Goal: Information Seeking & Learning: Learn about a topic

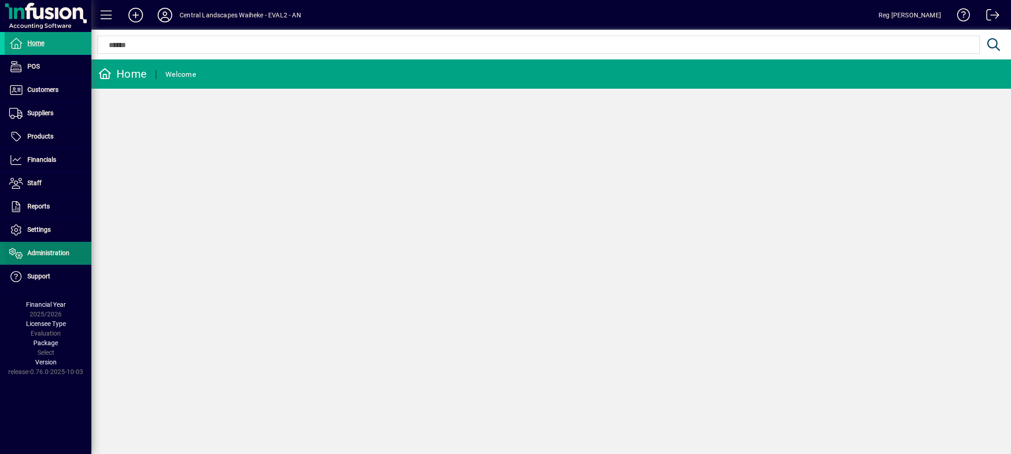
click at [48, 255] on span "Administration" at bounding box center [48, 252] width 42 height 7
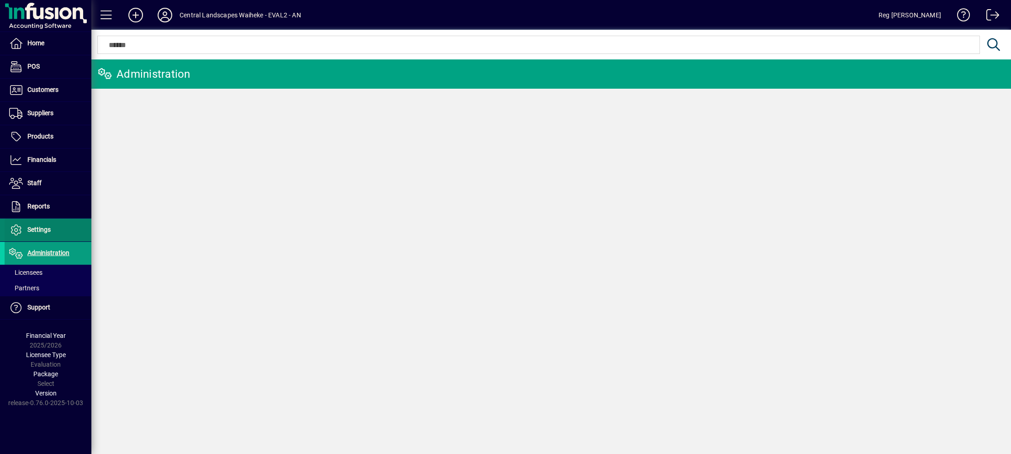
drag, startPoint x: 53, startPoint y: 222, endPoint x: 54, endPoint y: 228, distance: 5.6
click at [54, 222] on span at bounding box center [48, 230] width 87 height 22
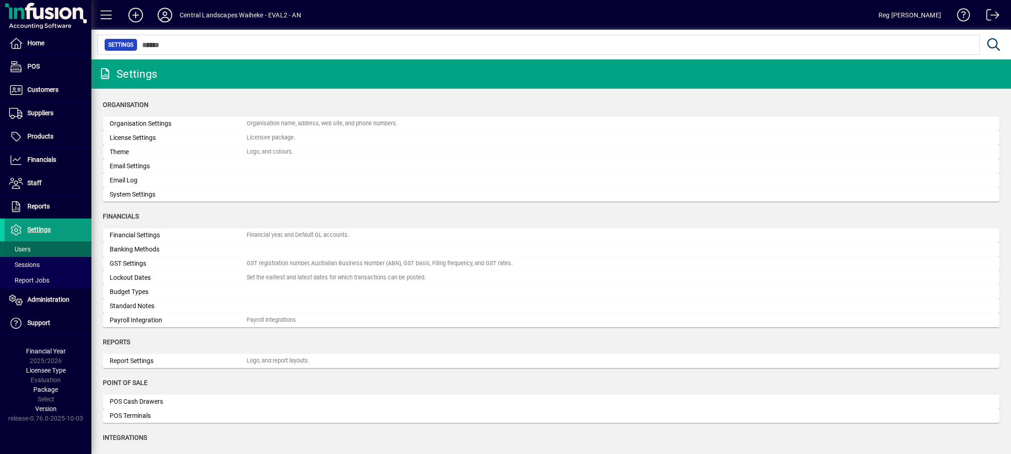
click at [26, 251] on span "Users" at bounding box center [19, 248] width 21 height 7
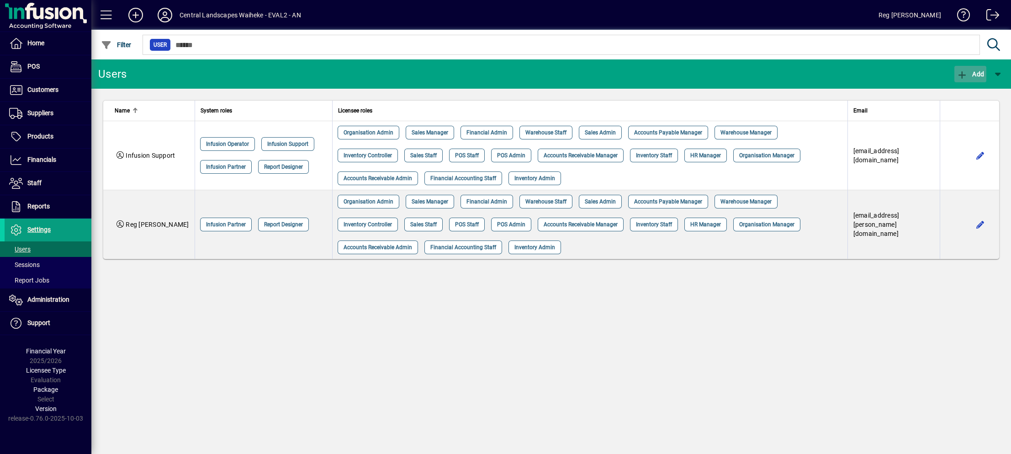
click at [963, 67] on span "button" at bounding box center [971, 74] width 32 height 22
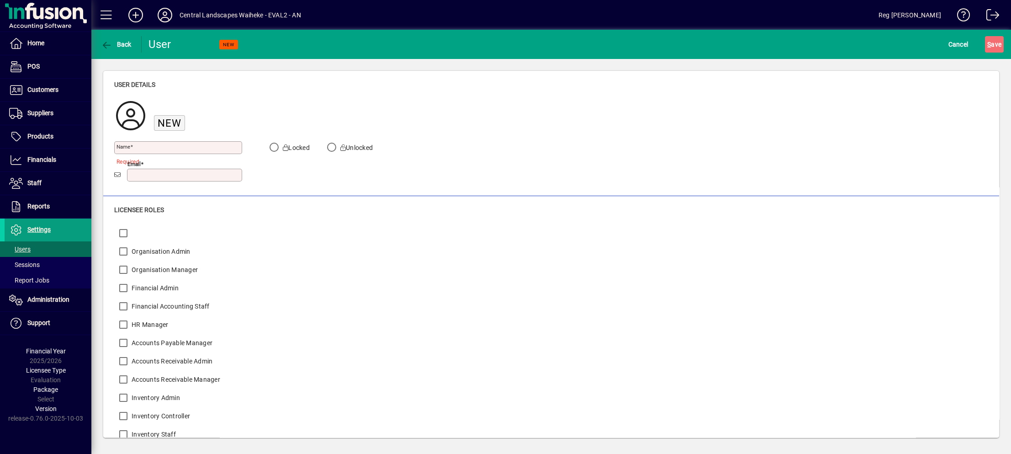
click at [148, 173] on input "Email" at bounding box center [185, 174] width 112 height 7
paste input "**********"
type input "**********"
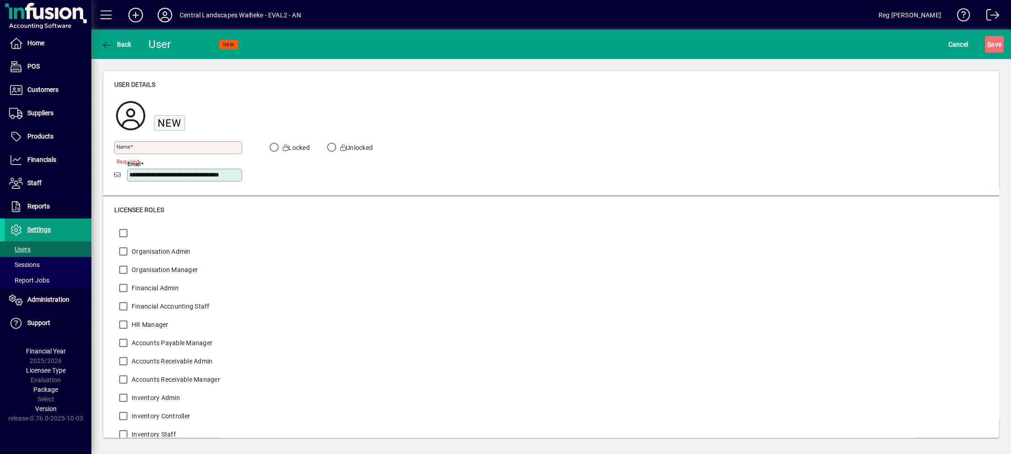
click at [133, 147] on span at bounding box center [131, 147] width 3 height 6
click at [133, 147] on input "Name" at bounding box center [179, 147] width 125 height 7
type input "*"
type input "*****"
click at [994, 42] on span "S ave" at bounding box center [995, 44] width 14 height 15
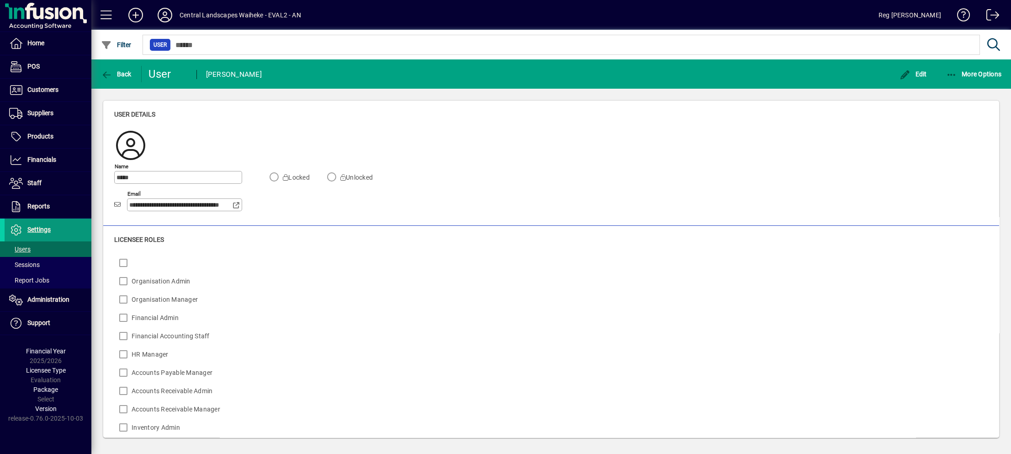
click at [47, 228] on span "Settings" at bounding box center [38, 229] width 23 height 7
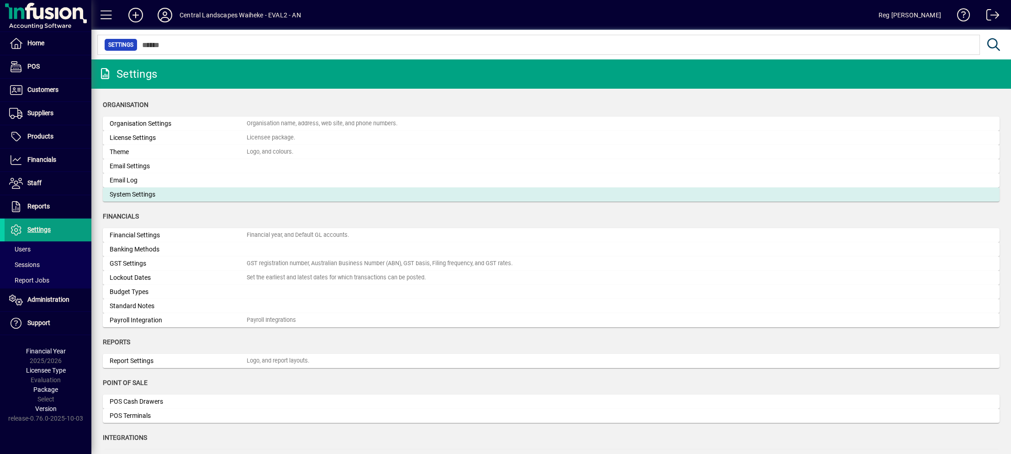
click at [160, 193] on div "System Settings" at bounding box center [178, 195] width 137 height 10
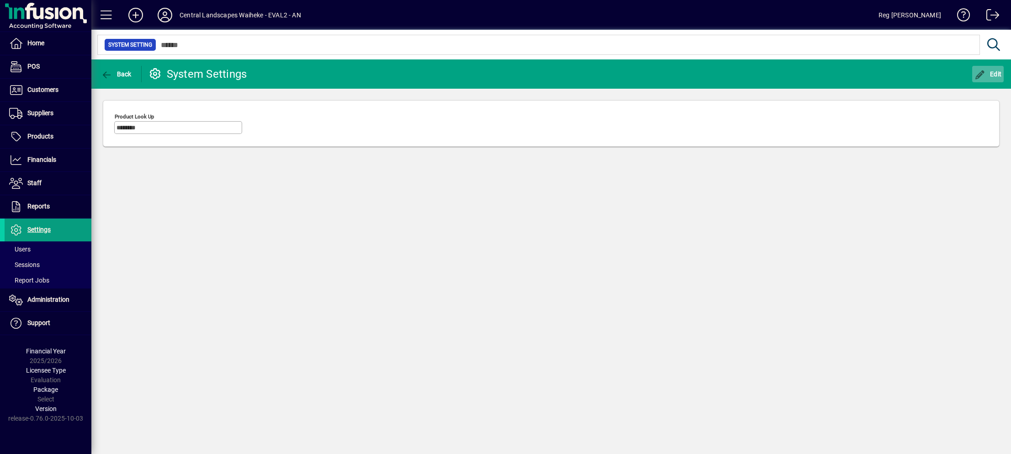
click at [992, 73] on span "Edit" at bounding box center [988, 73] width 27 height 7
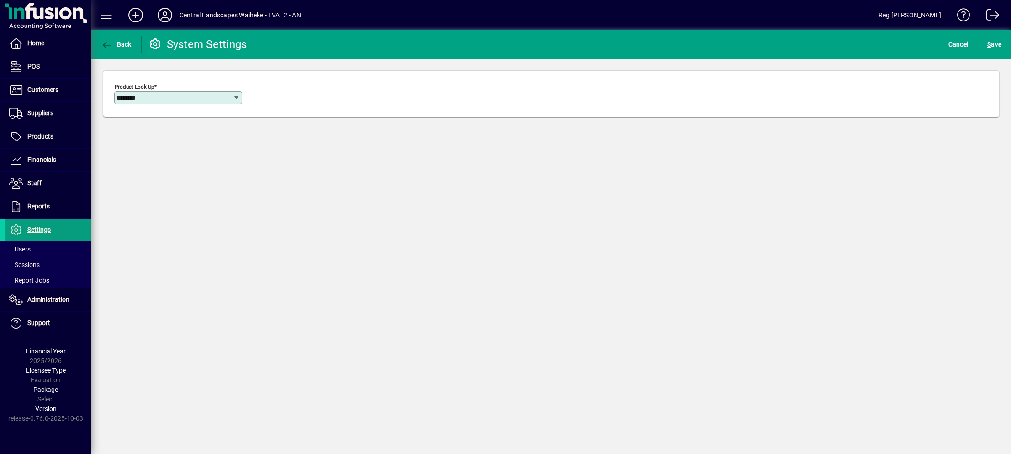
click at [233, 96] on icon at bounding box center [236, 97] width 7 height 7
click at [143, 113] on div "Simple" at bounding box center [136, 117] width 28 height 10
type input "******"
click at [986, 42] on span "submit" at bounding box center [994, 44] width 19 height 22
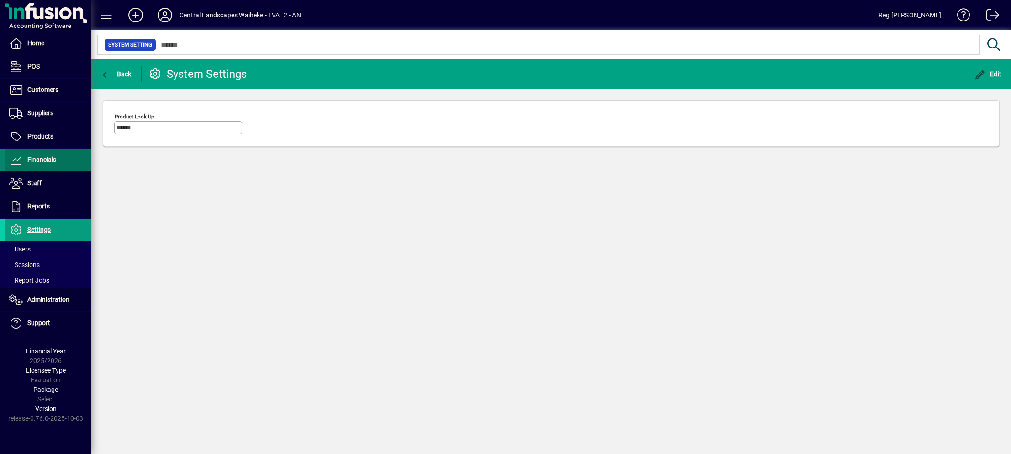
click at [51, 152] on span at bounding box center [48, 160] width 87 height 22
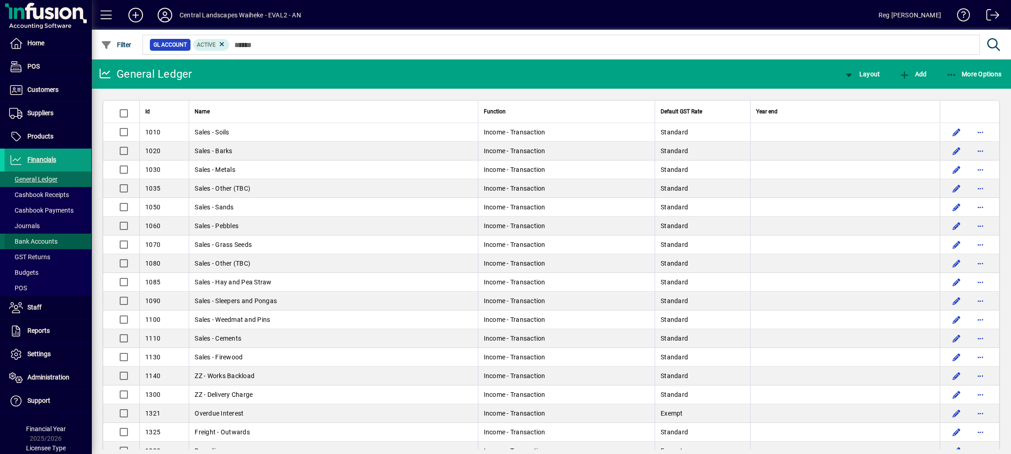
click at [55, 241] on span "Bank Accounts" at bounding box center [33, 241] width 48 height 7
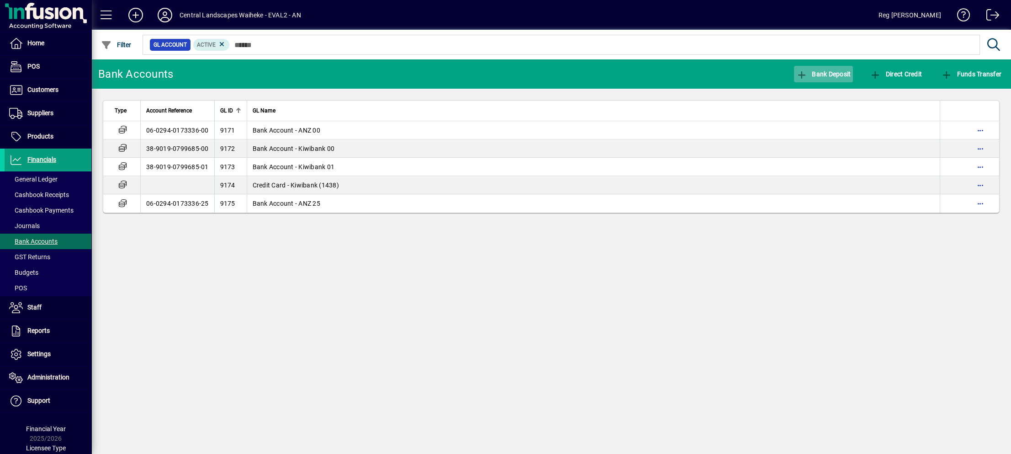
click at [804, 74] on icon "button" at bounding box center [802, 74] width 11 height 9
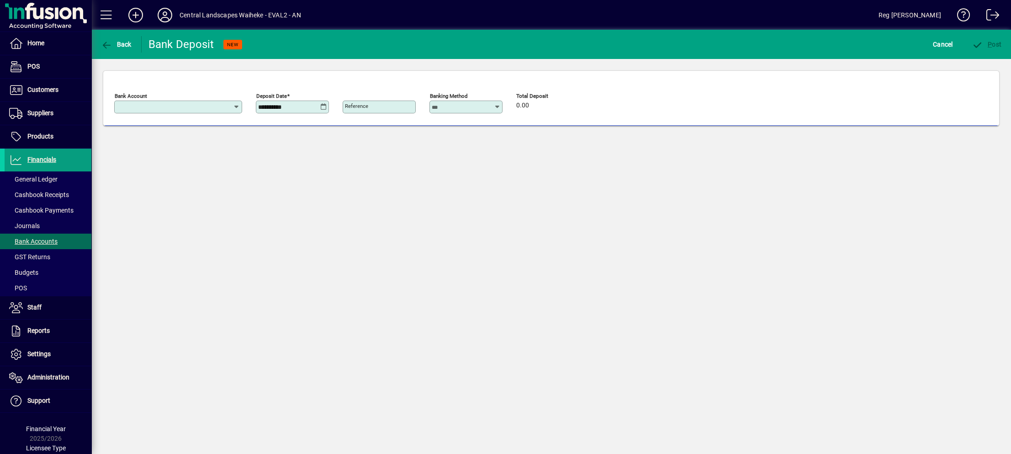
type input "**********"
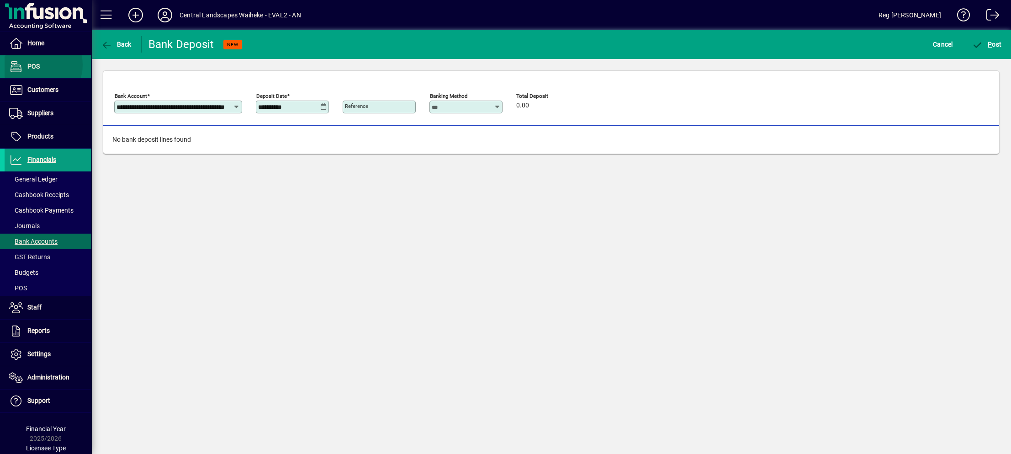
click at [37, 65] on span "POS" at bounding box center [33, 66] width 12 height 7
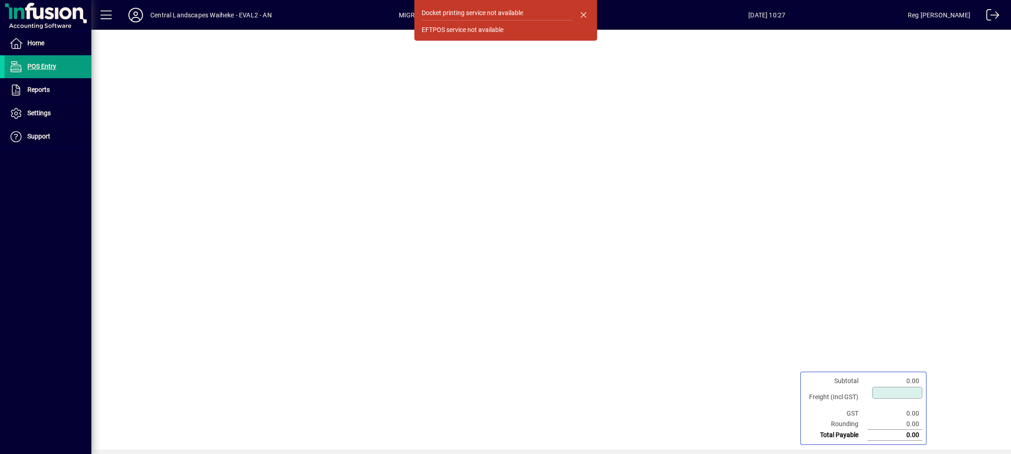
type input "****"
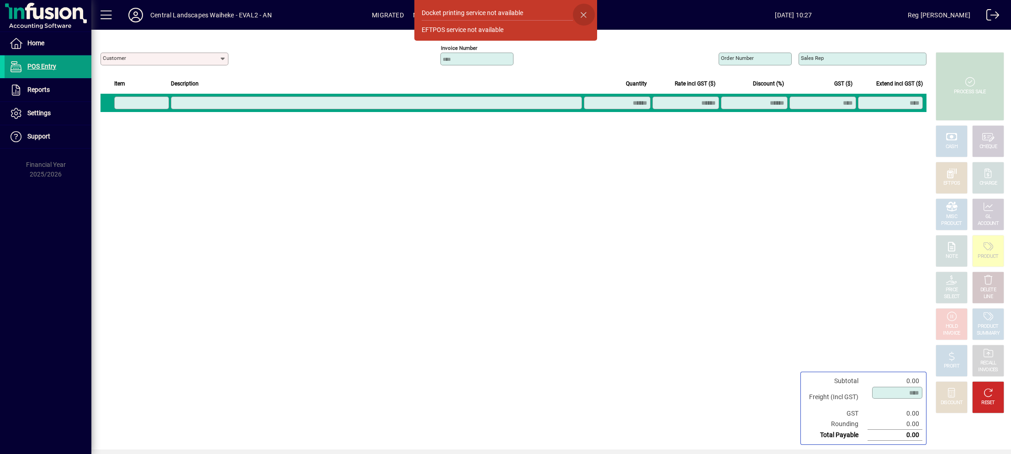
click at [582, 12] on span "button" at bounding box center [584, 15] width 22 height 22
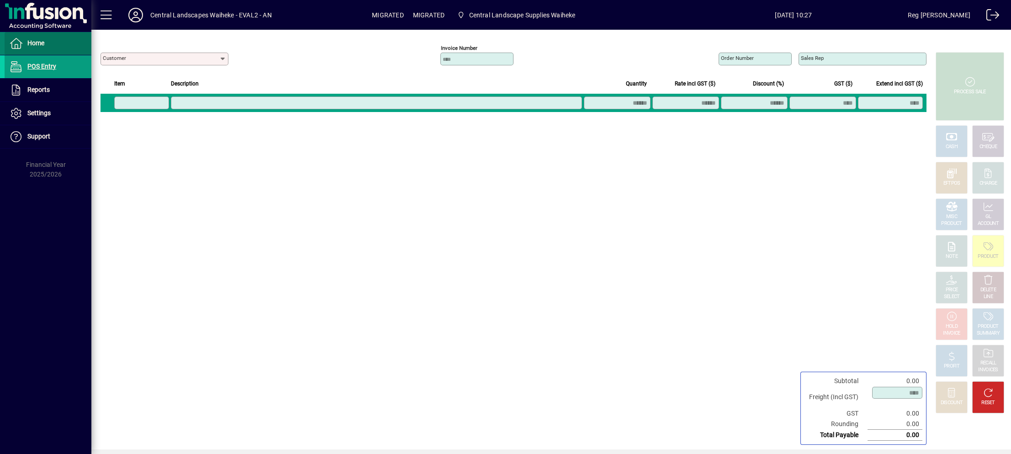
click at [16, 40] on icon at bounding box center [16, 43] width 14 height 11
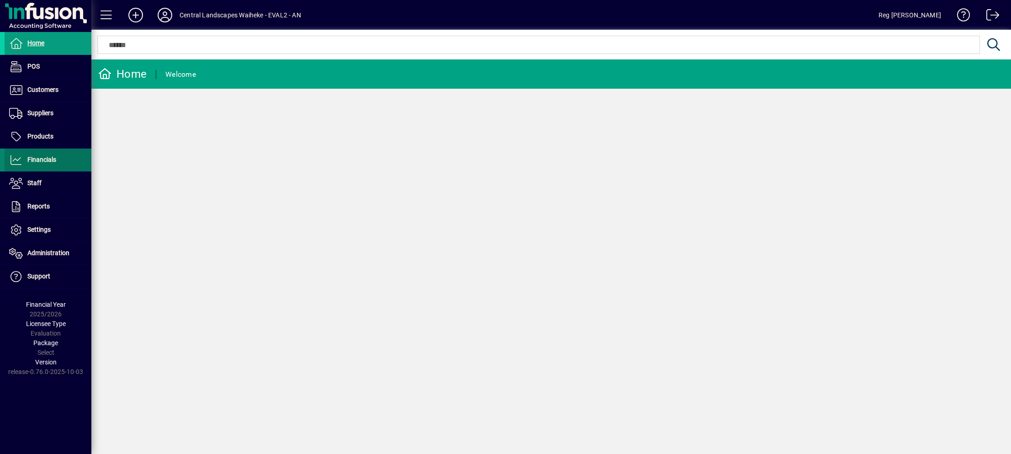
click at [56, 155] on span at bounding box center [48, 160] width 87 height 22
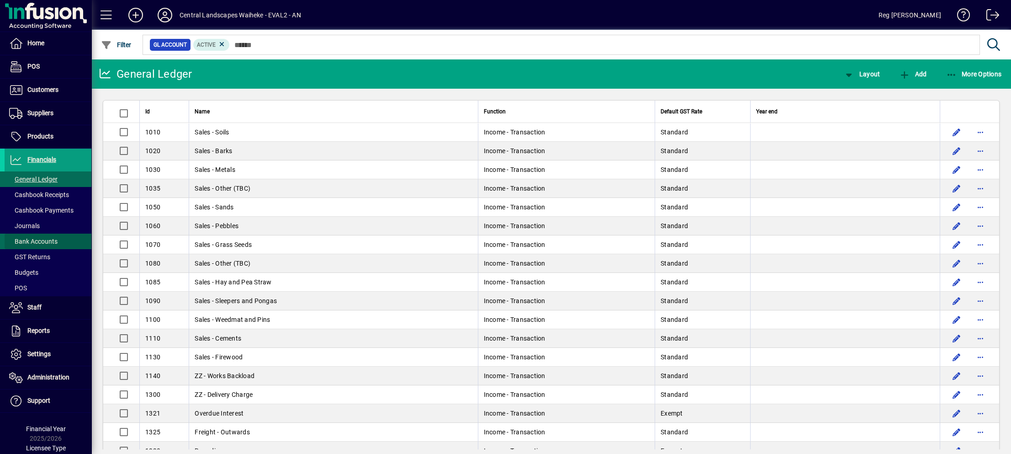
click at [53, 239] on span "Bank Accounts" at bounding box center [33, 241] width 48 height 7
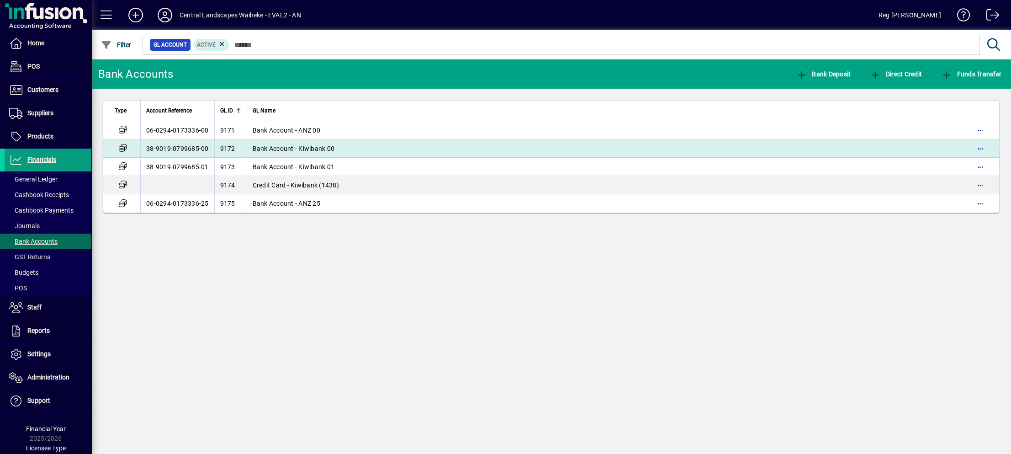
click at [316, 145] on span "Bank Account - Kiwibank 00" at bounding box center [294, 148] width 82 height 7
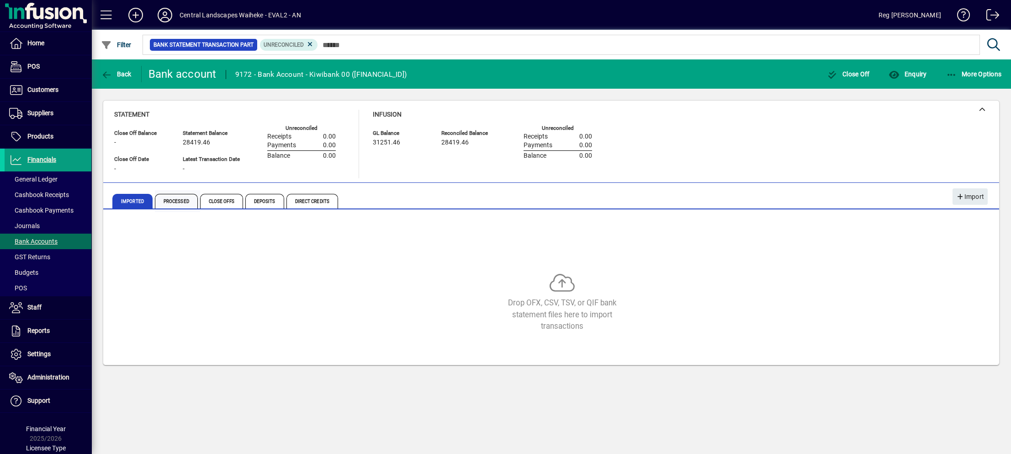
click at [184, 198] on span "Processed" at bounding box center [176, 201] width 43 height 15
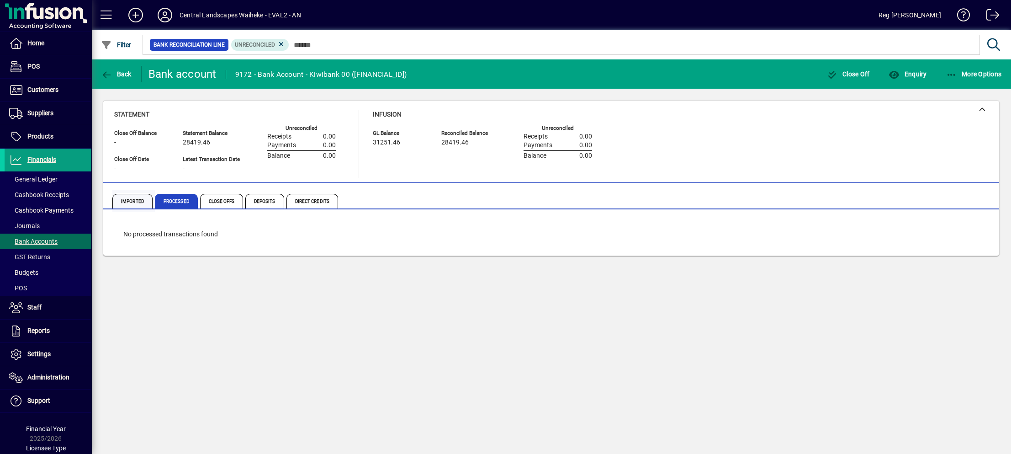
click at [122, 194] on span "Imported" at bounding box center [132, 201] width 40 height 15
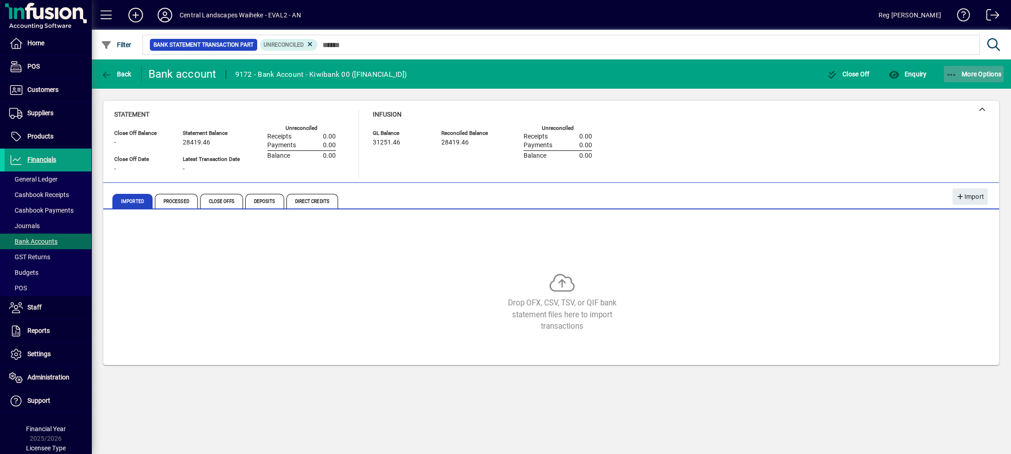
click at [957, 69] on span "button" at bounding box center [974, 74] width 60 height 22
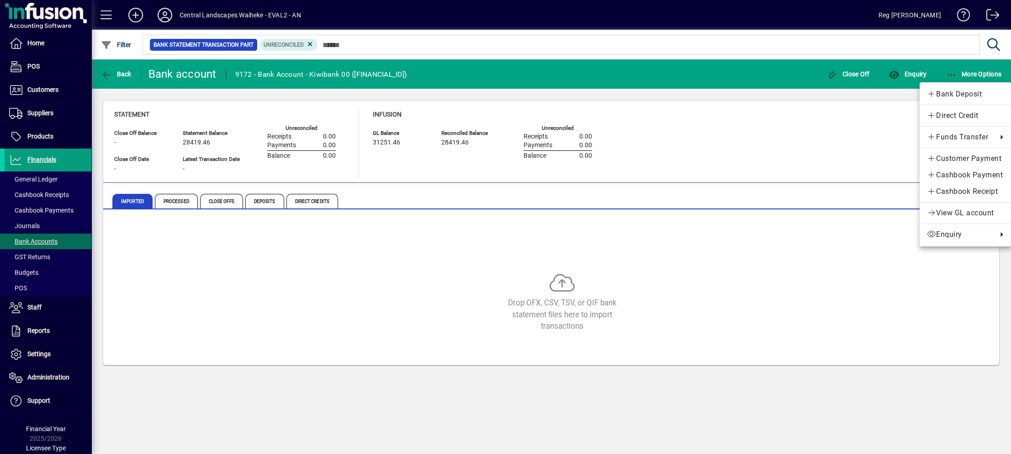
click at [748, 148] on div at bounding box center [505, 227] width 1011 height 454
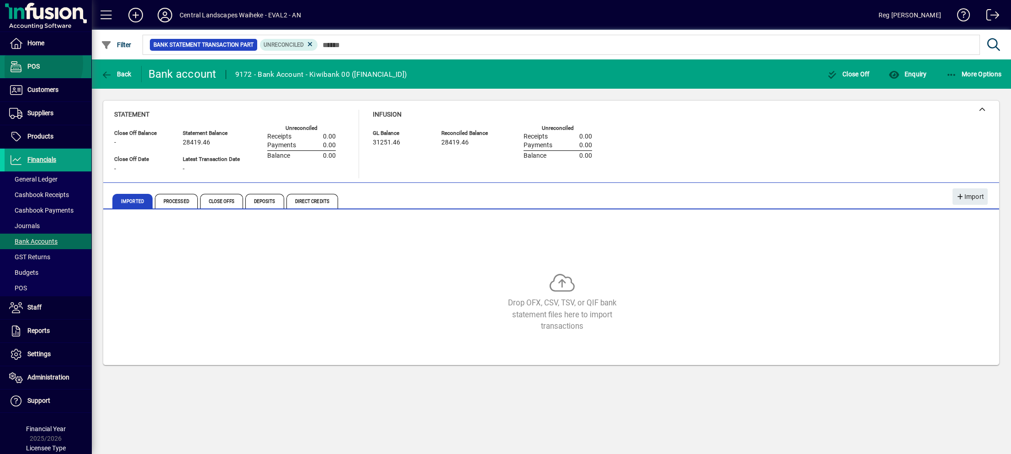
click at [30, 63] on span "POS" at bounding box center [33, 66] width 12 height 7
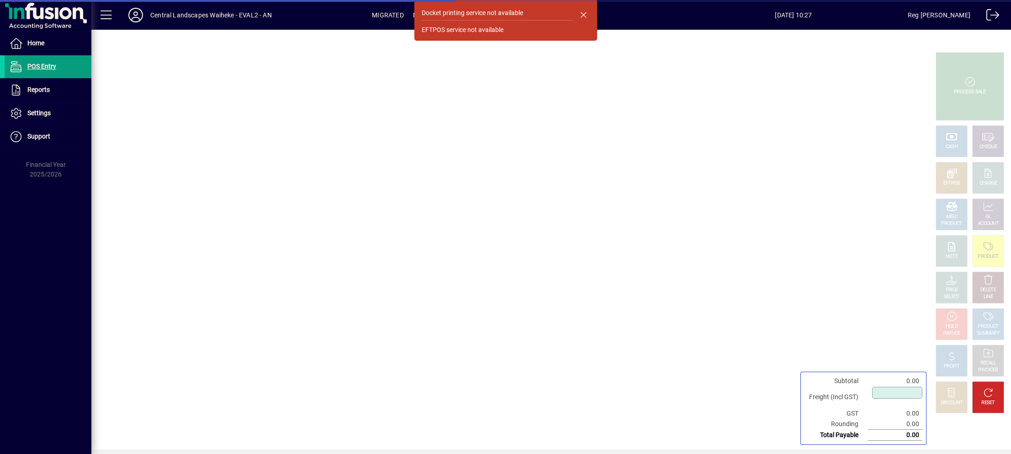
type input "****"
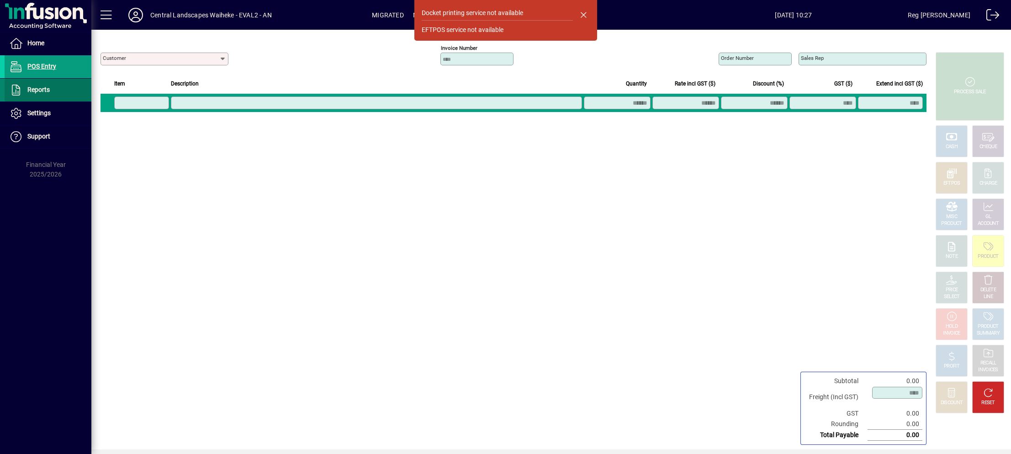
click at [47, 88] on span "Reports" at bounding box center [38, 89] width 22 height 7
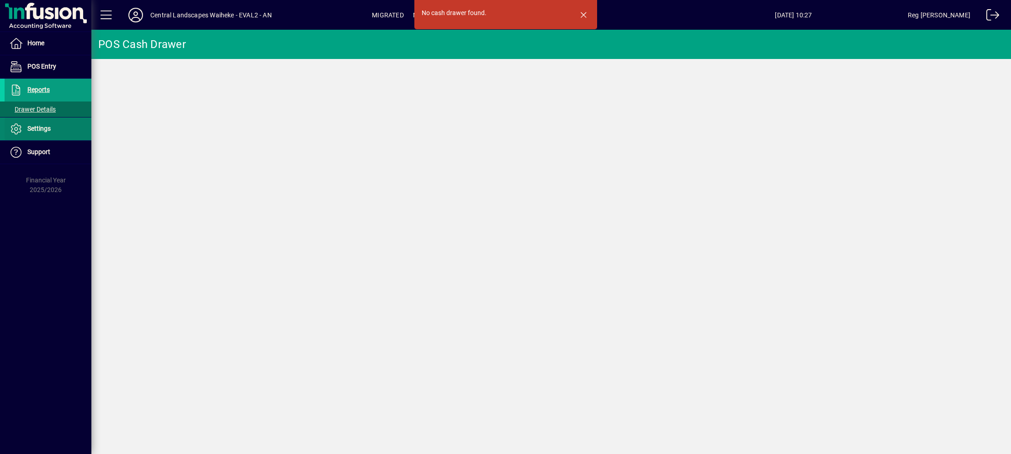
click at [37, 126] on span "Settings" at bounding box center [38, 128] width 23 height 7
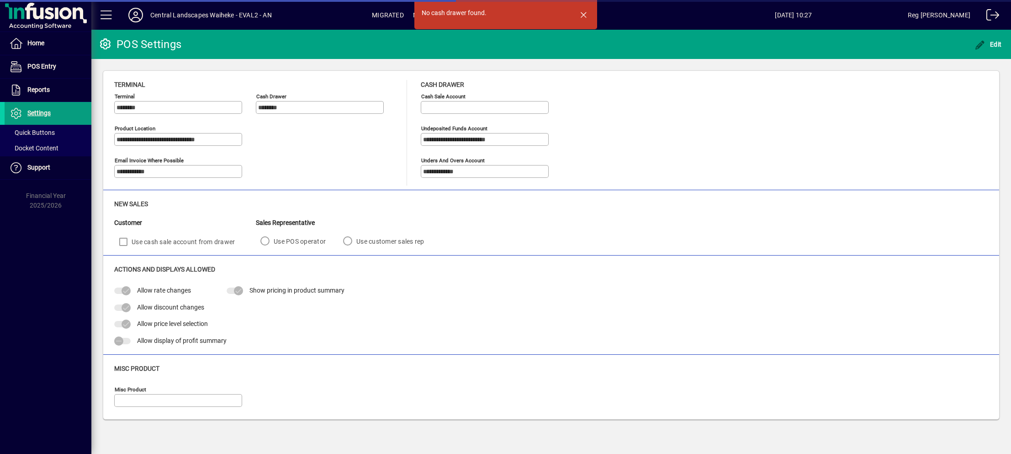
type input "**********"
click at [582, 14] on span "button" at bounding box center [584, 15] width 22 height 22
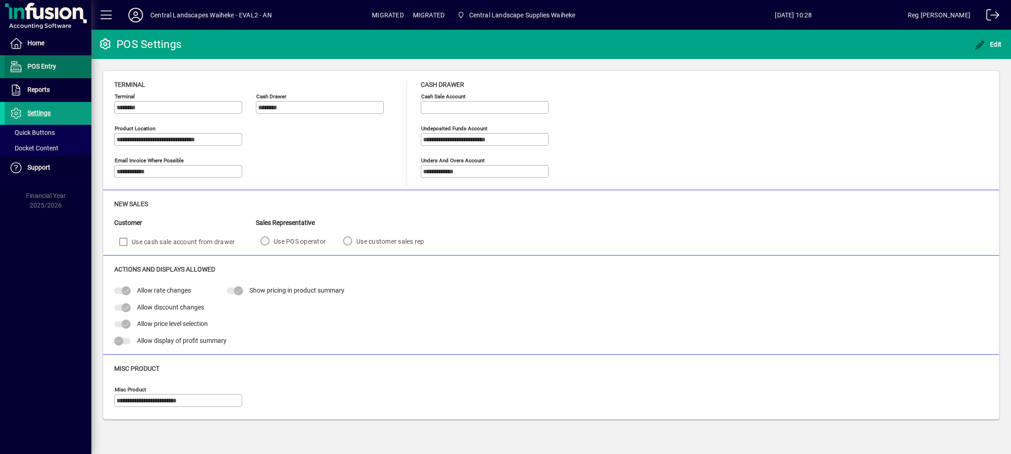
click at [43, 66] on span "POS Entry" at bounding box center [41, 66] width 29 height 7
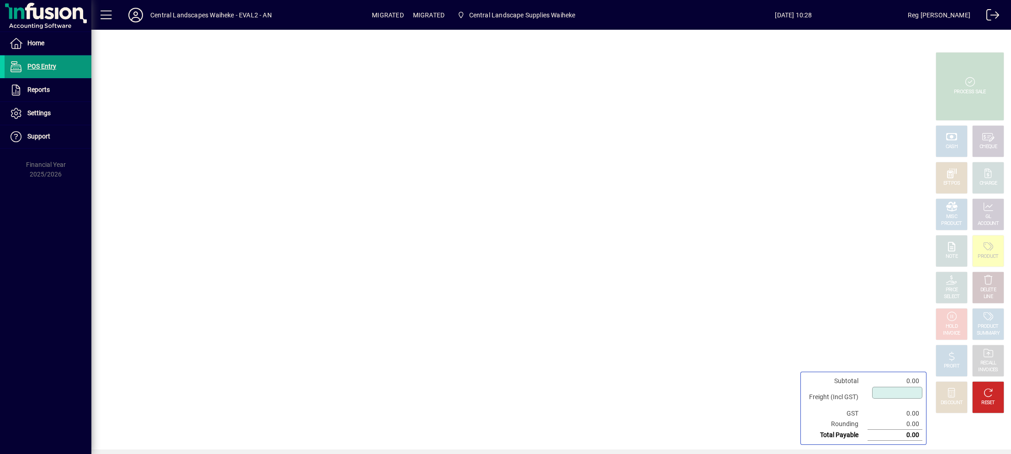
type input "****"
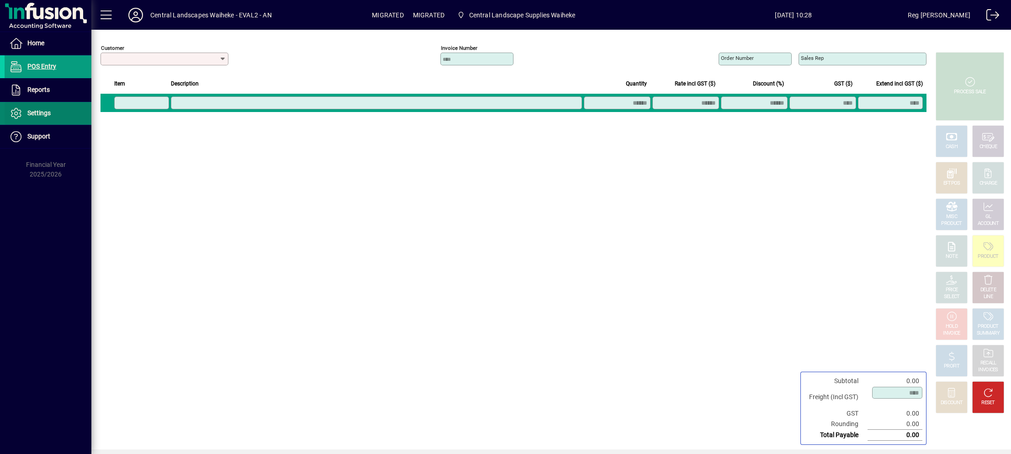
click at [51, 105] on span at bounding box center [48, 113] width 87 height 22
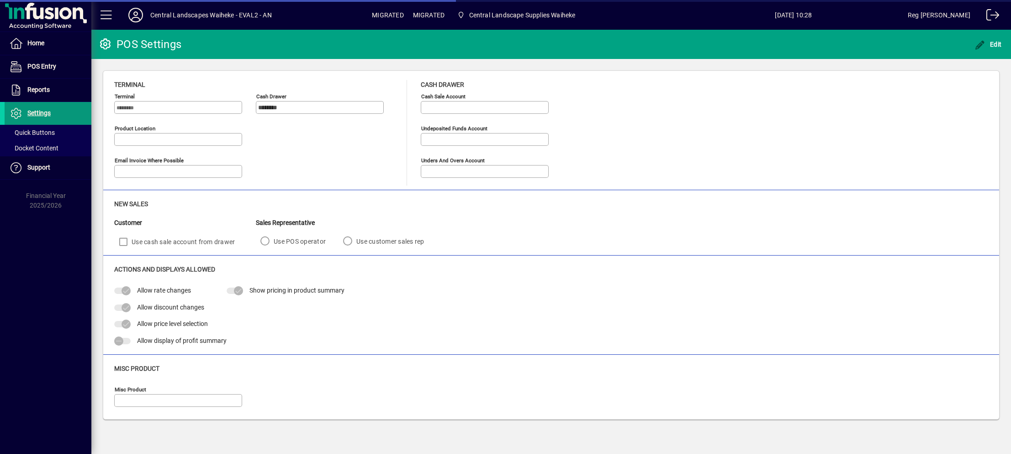
type input "**********"
type input "********"
type input "**********"
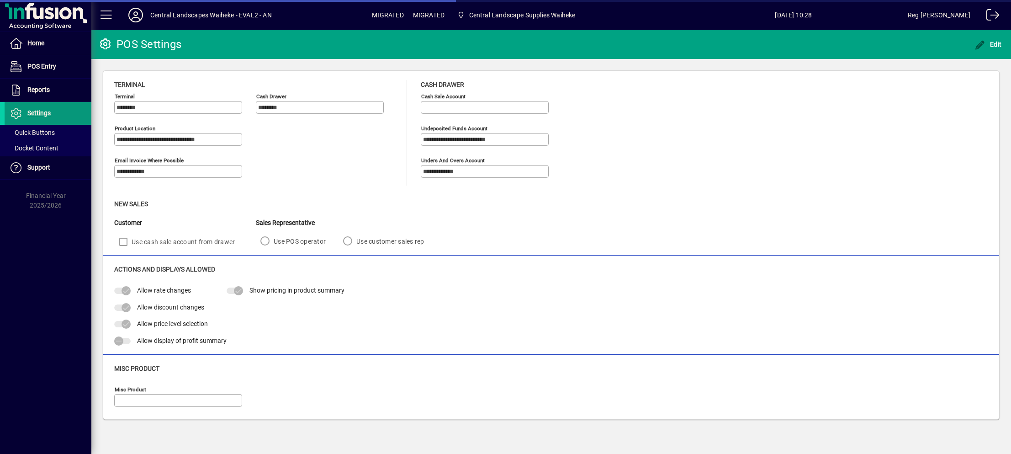
type input "**********"
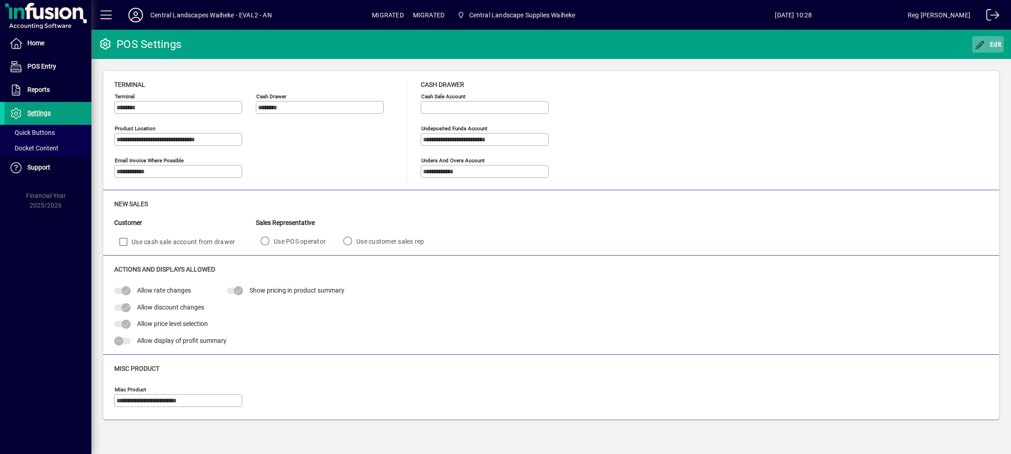
click at [990, 45] on span "Edit" at bounding box center [988, 44] width 27 height 7
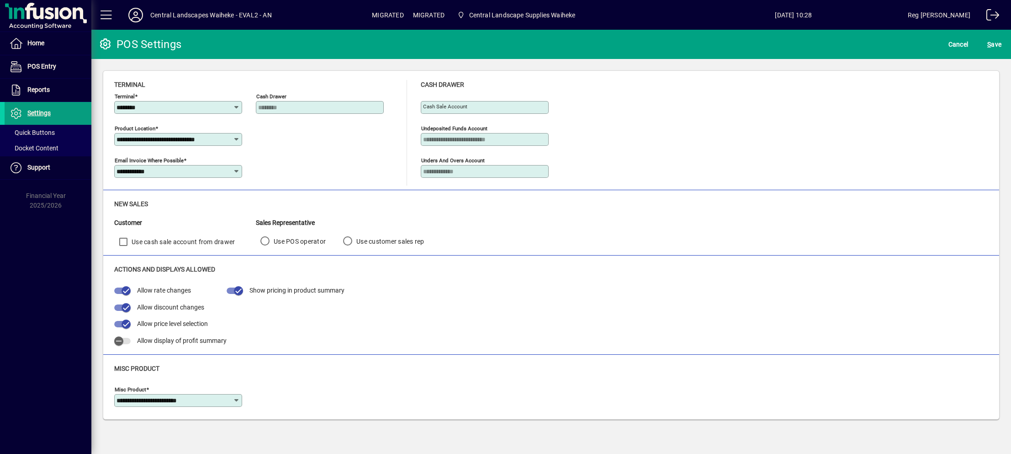
click at [238, 104] on icon at bounding box center [236, 107] width 7 height 7
click at [29, 43] on span "Home" at bounding box center [35, 42] width 17 height 7
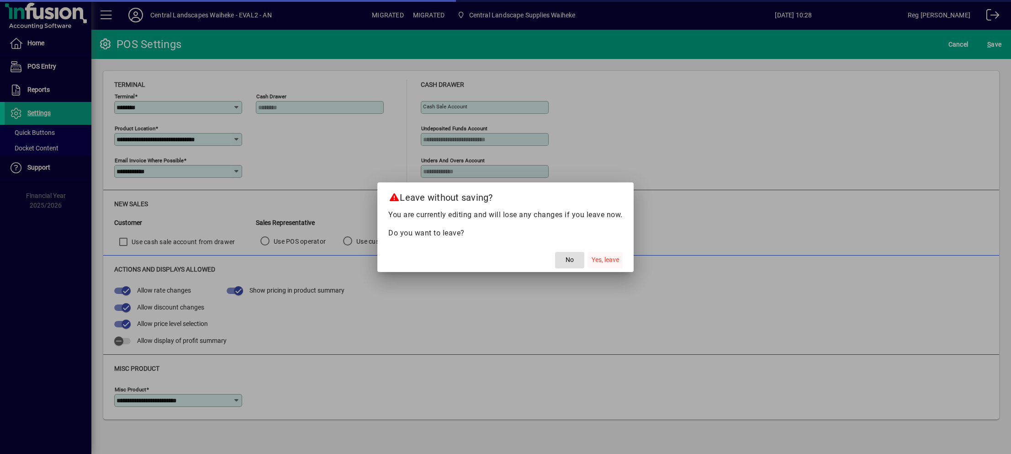
click at [600, 262] on span "Yes, leave" at bounding box center [605, 260] width 27 height 10
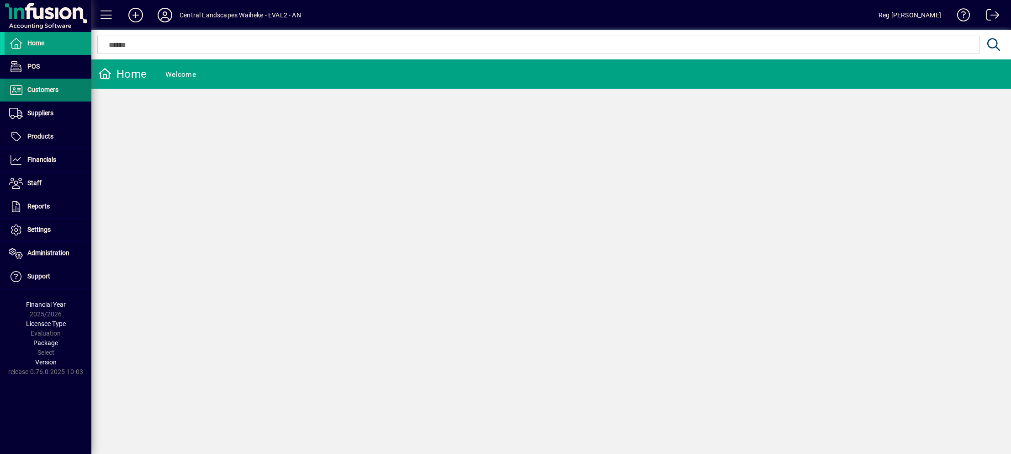
click at [47, 84] on span at bounding box center [48, 90] width 87 height 22
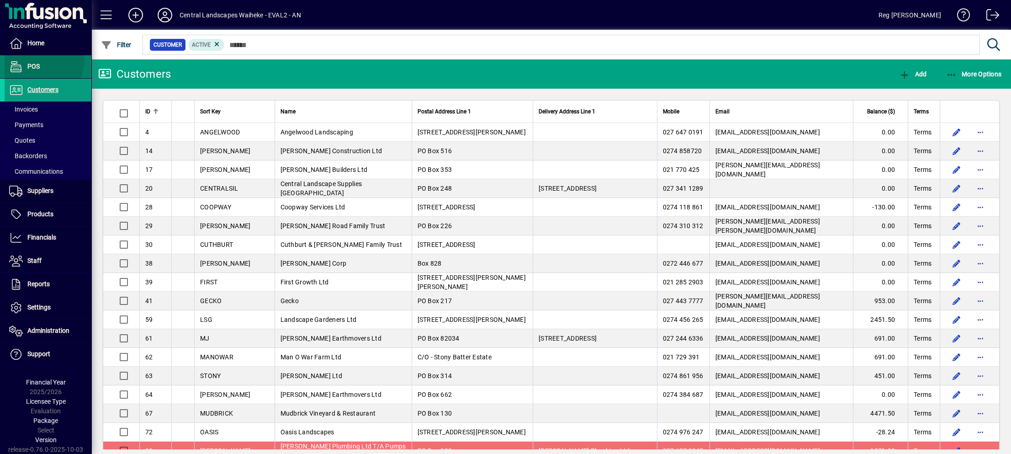
click at [30, 59] on span at bounding box center [48, 67] width 87 height 22
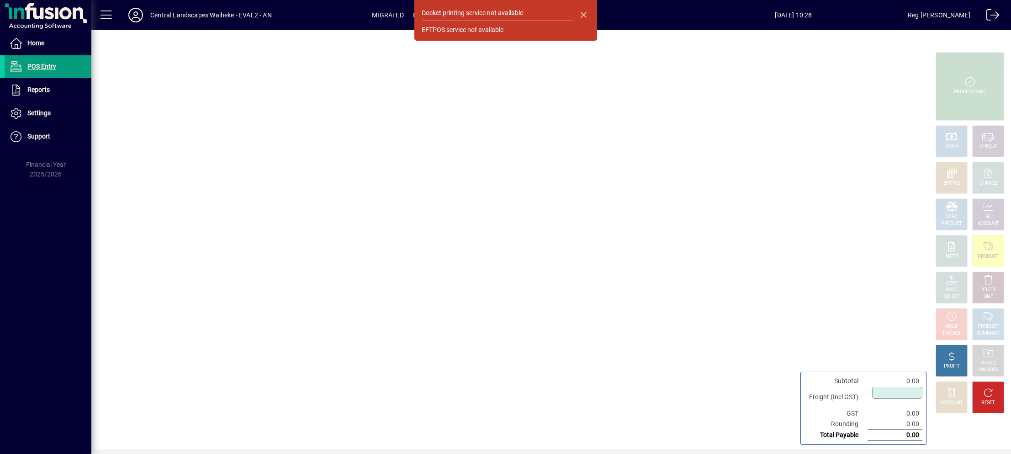
type input "****"
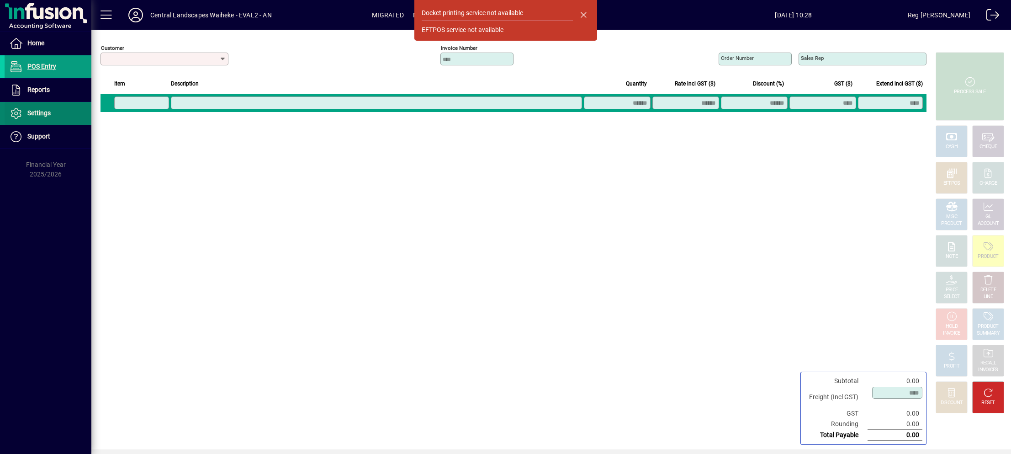
click at [48, 117] on span "Settings" at bounding box center [28, 113] width 46 height 11
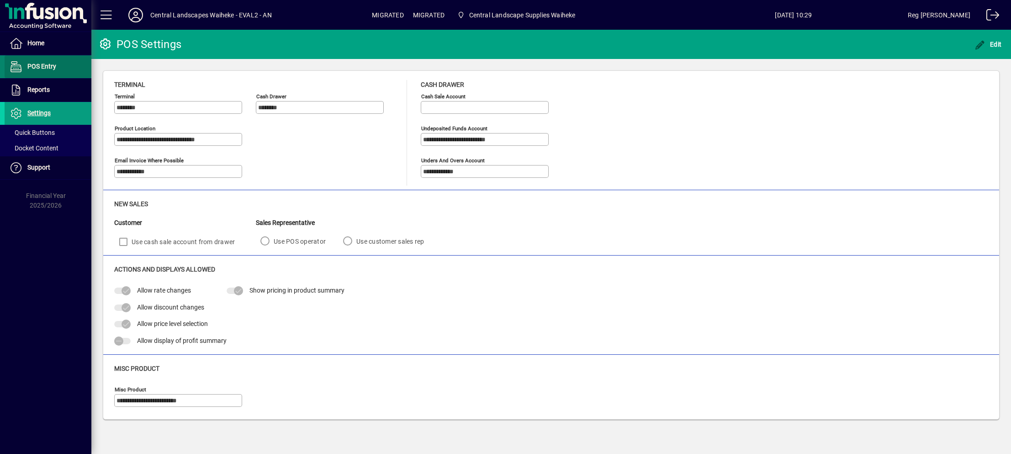
click at [35, 63] on span "POS Entry" at bounding box center [41, 66] width 29 height 7
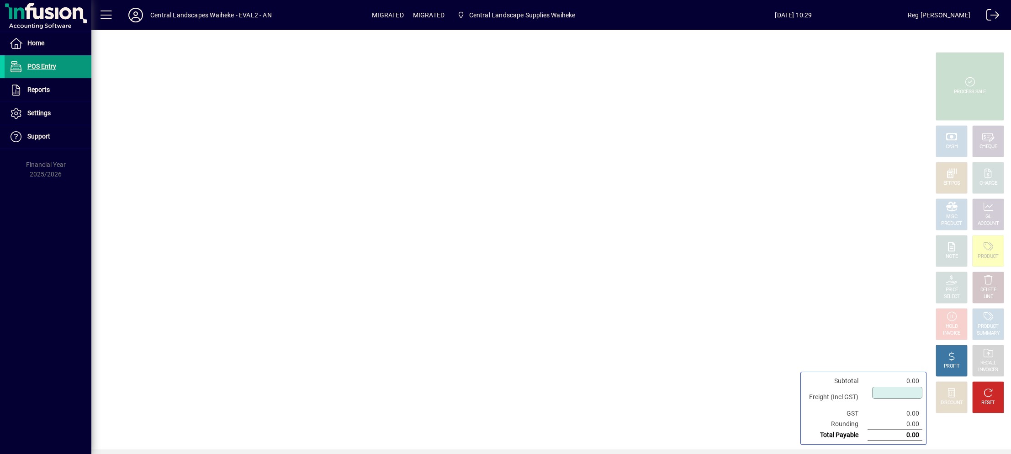
type input "****"
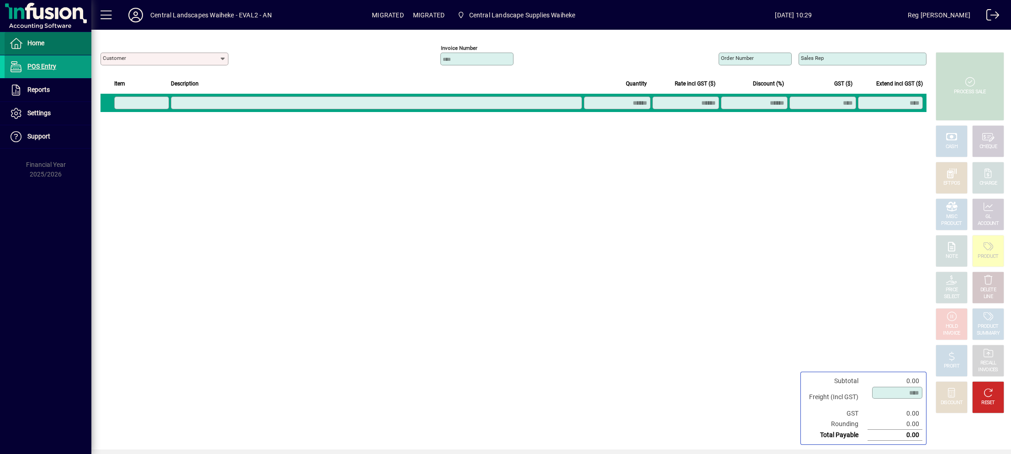
click at [26, 38] on span "Home" at bounding box center [25, 43] width 40 height 11
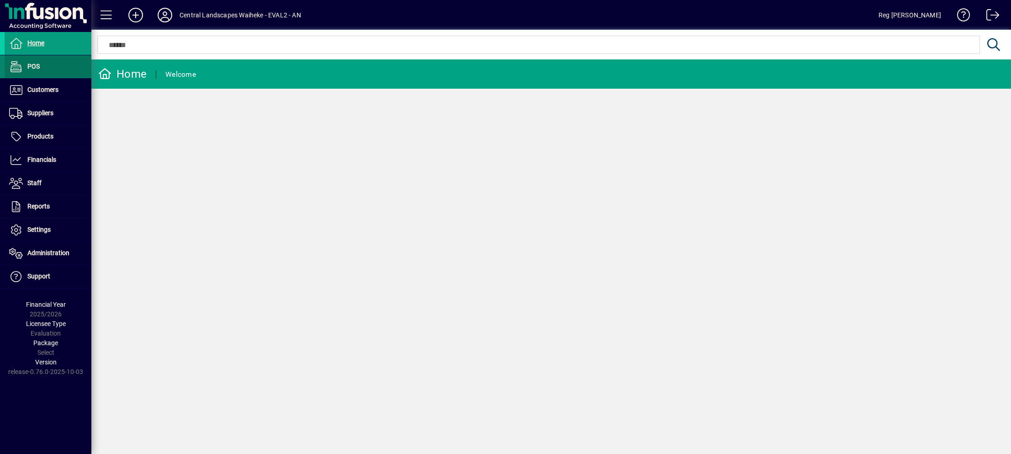
click at [36, 66] on span "POS" at bounding box center [33, 66] width 12 height 7
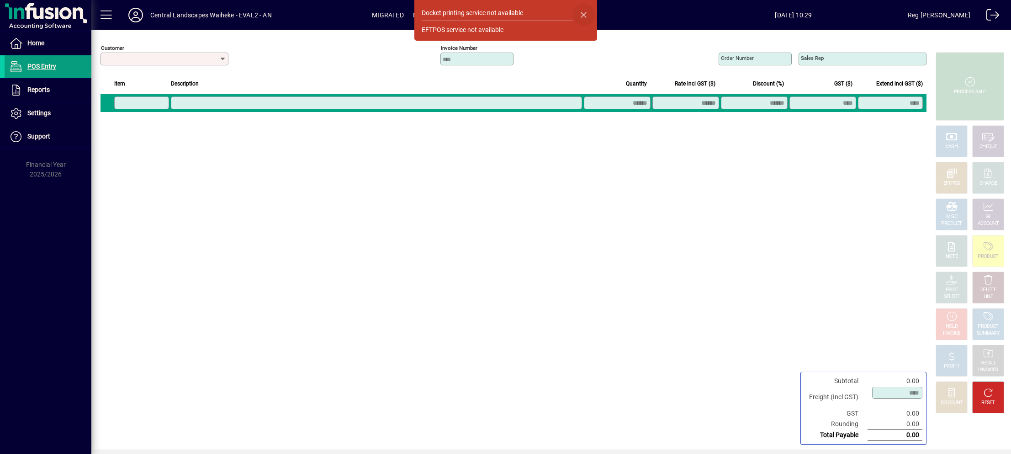
click at [587, 14] on span "button" at bounding box center [584, 15] width 22 height 22
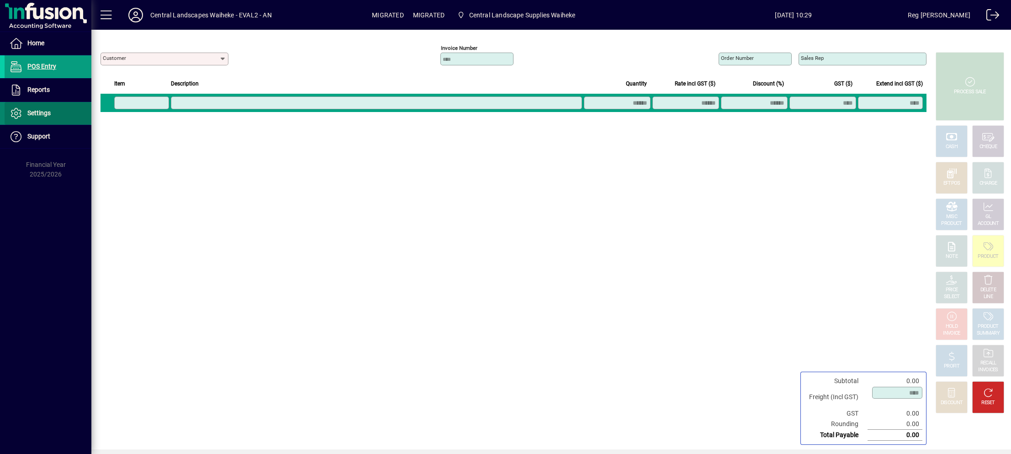
click at [55, 118] on span at bounding box center [48, 113] width 87 height 22
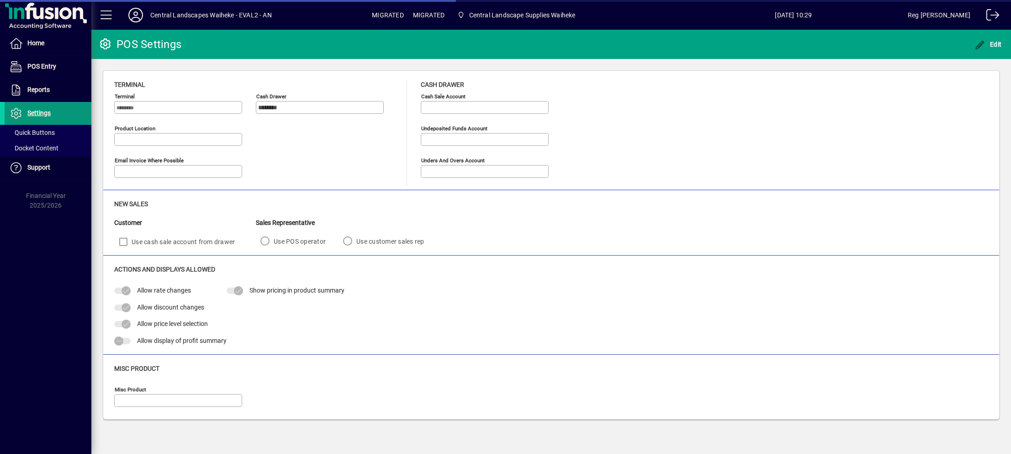
type input "********"
type input "**********"
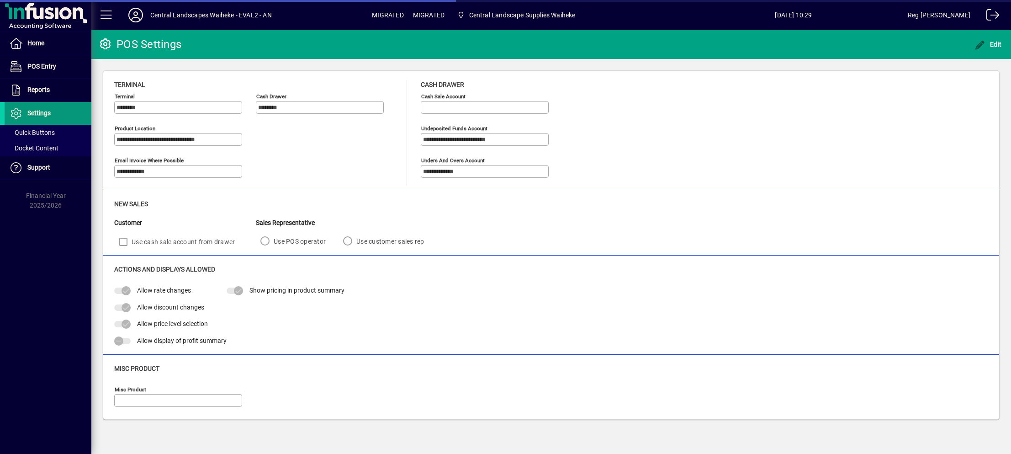
type input "**********"
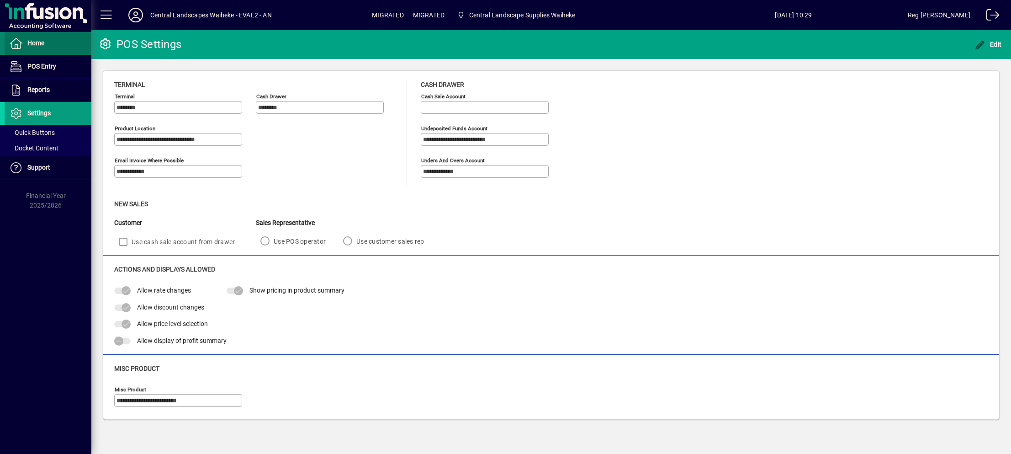
click at [28, 42] on span "Home" at bounding box center [35, 42] width 17 height 7
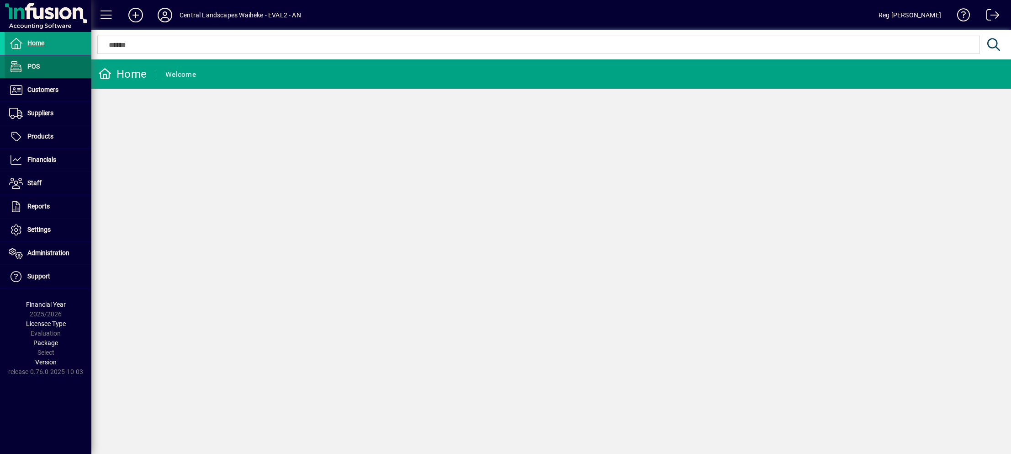
click at [57, 72] on span at bounding box center [48, 67] width 87 height 22
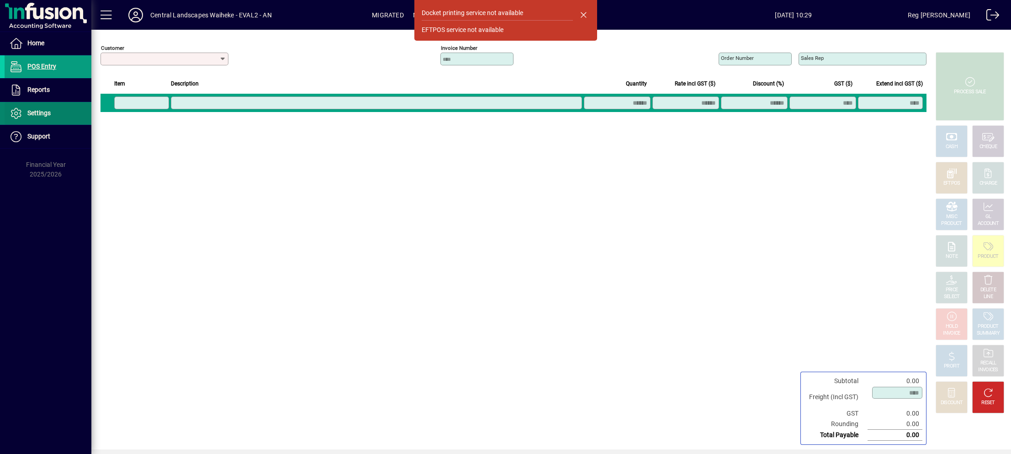
click at [56, 108] on span at bounding box center [48, 113] width 87 height 22
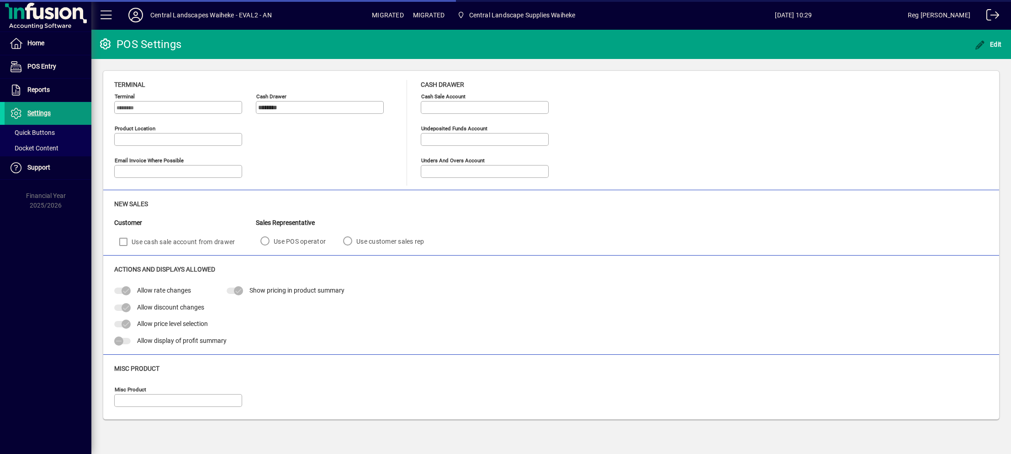
type input "********"
type input "**********"
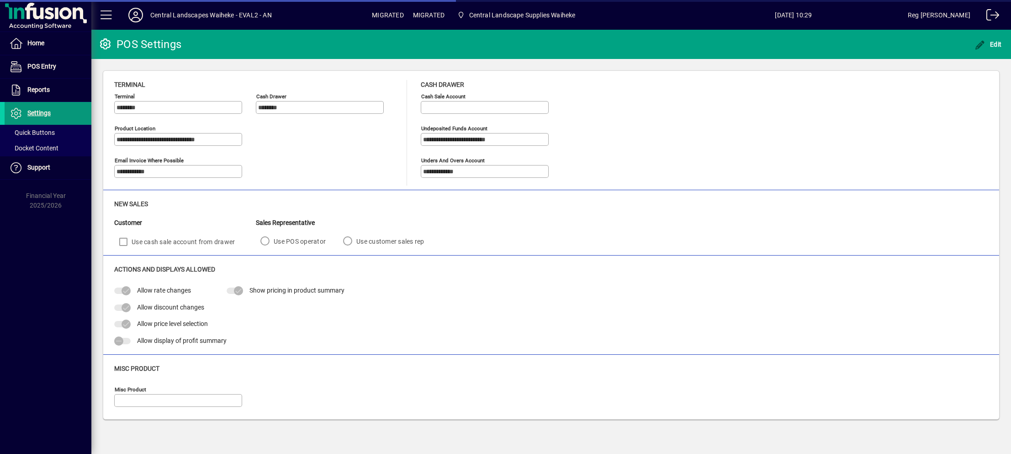
type input "**********"
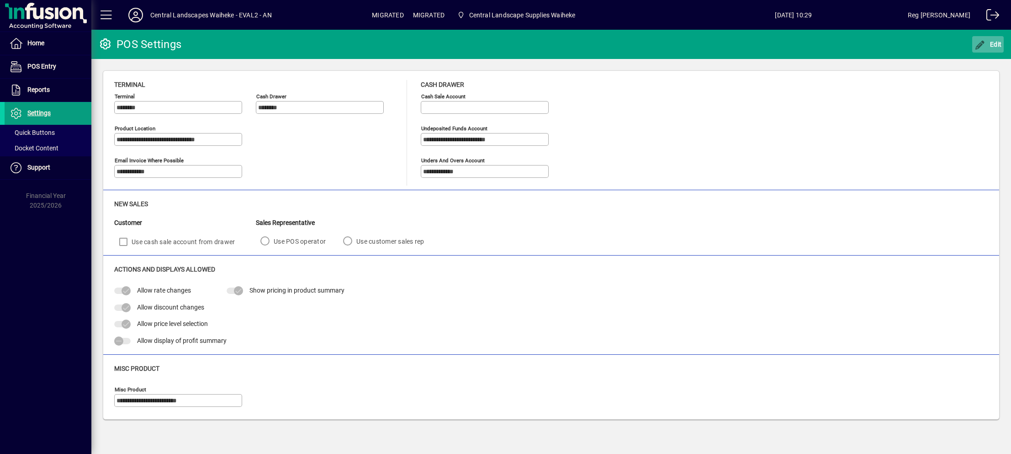
click at [996, 51] on span "button" at bounding box center [989, 44] width 32 height 22
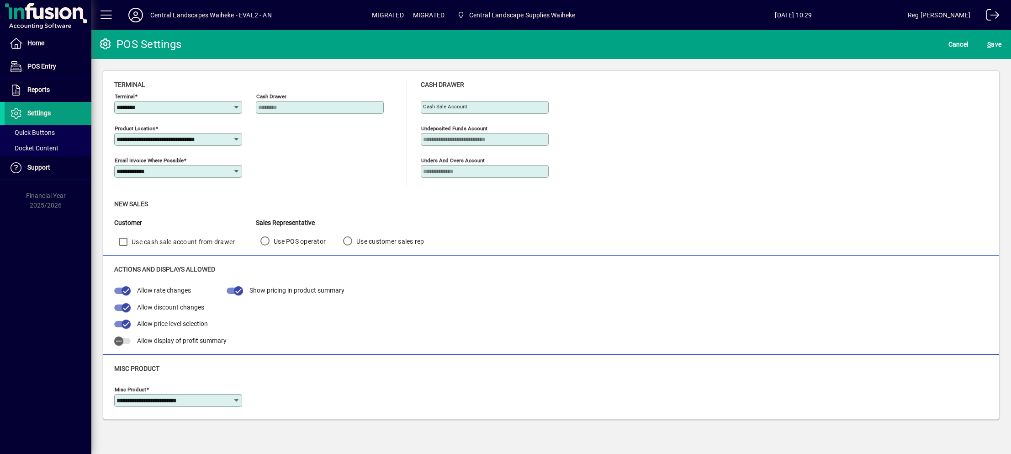
click at [236, 106] on icon at bounding box center [236, 107] width 7 height 7
click at [311, 149] on div "**********" at bounding box center [255, 138] width 283 height 32
click at [995, 42] on span "S ave" at bounding box center [995, 44] width 14 height 15
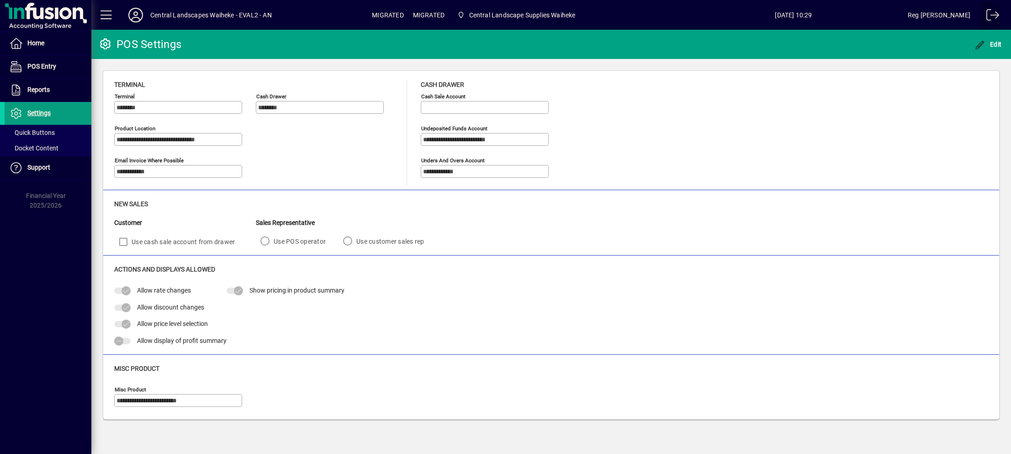
click at [992, 11] on span at bounding box center [990, 17] width 22 height 22
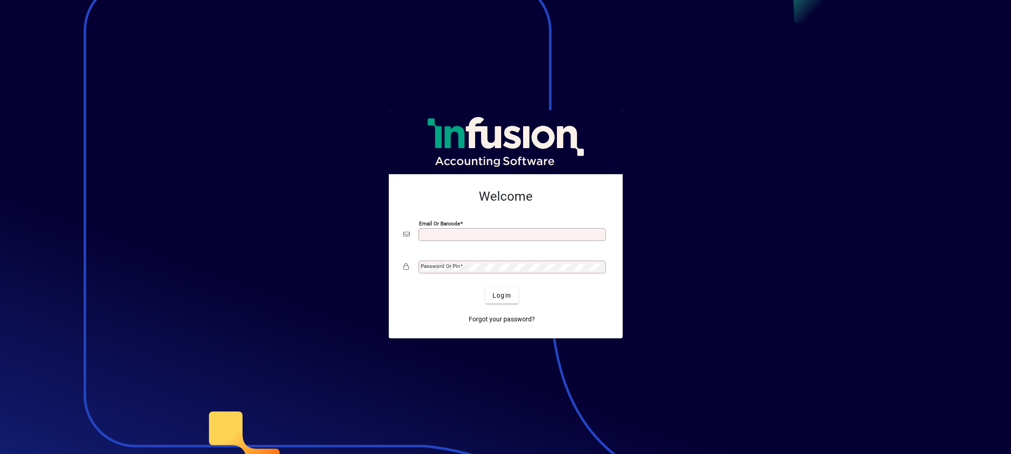
click at [452, 232] on input "Email or Barcode" at bounding box center [513, 234] width 185 height 7
type input "**********"
click at [452, 262] on label "Password or Pin" at bounding box center [442, 265] width 42 height 7
click at [497, 296] on span "Login" at bounding box center [502, 296] width 19 height 10
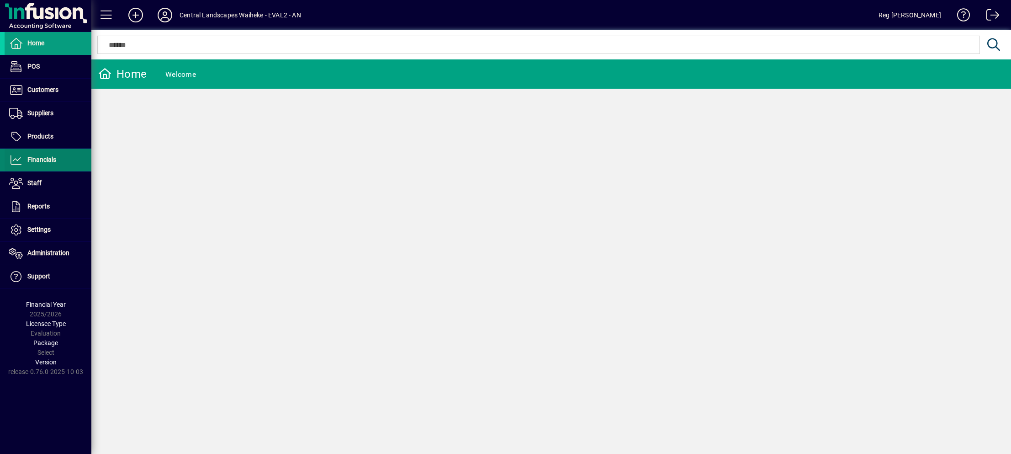
click at [37, 159] on span "Financials" at bounding box center [41, 159] width 29 height 7
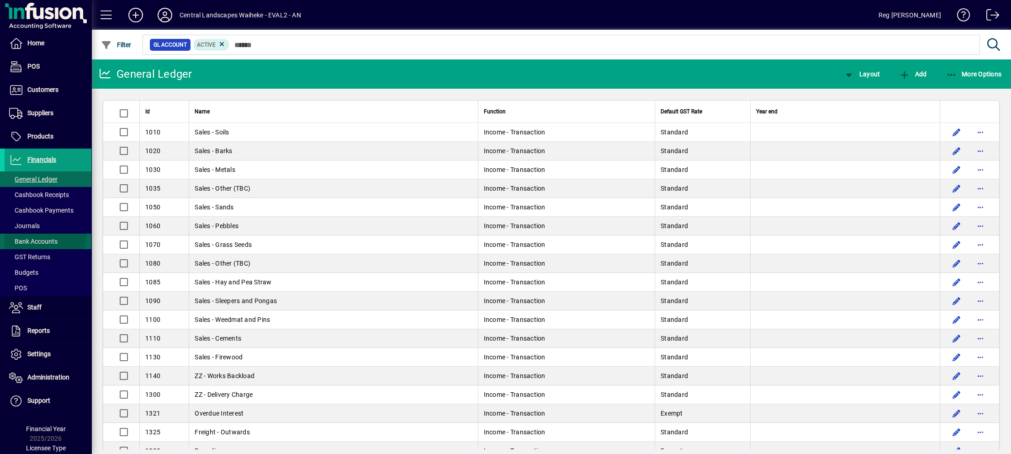
click at [44, 237] on span "Bank Accounts" at bounding box center [31, 242] width 53 height 10
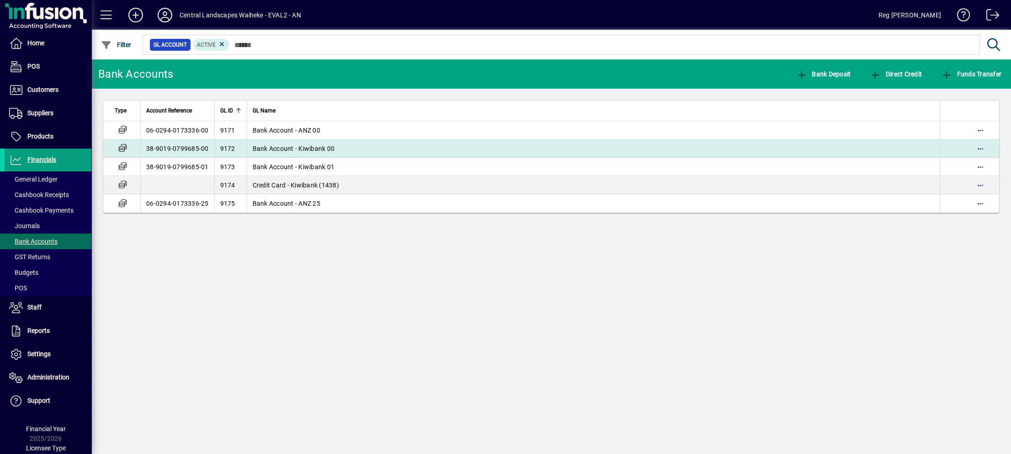
click at [316, 145] on span "Bank Account - Kiwibank 00" at bounding box center [294, 148] width 82 height 7
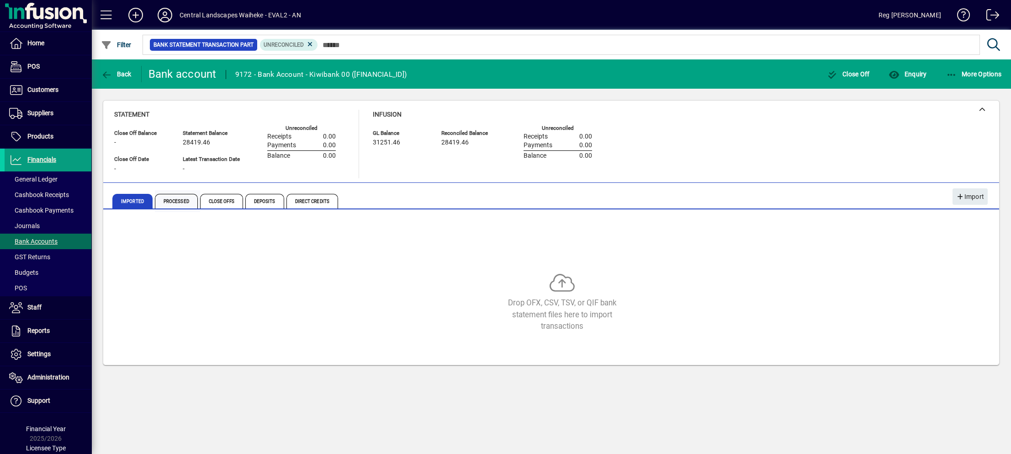
click at [173, 201] on span "Processed" at bounding box center [176, 201] width 43 height 15
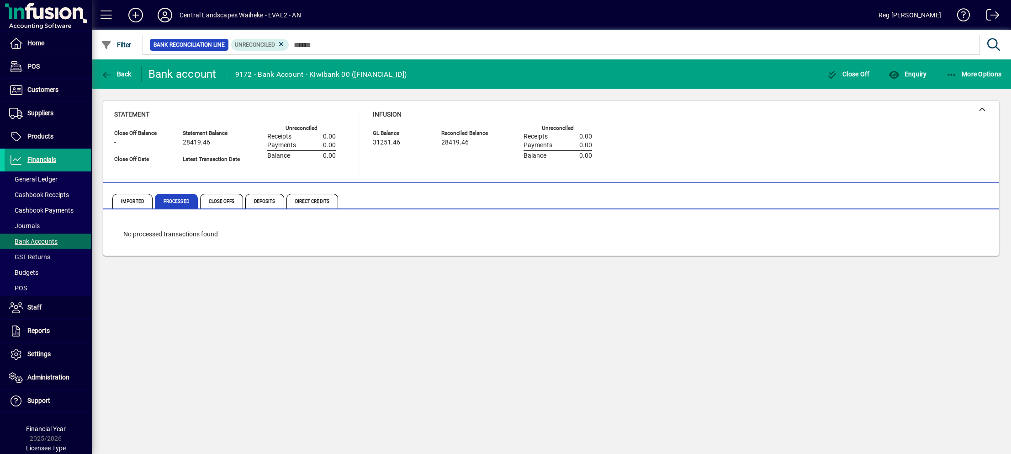
click at [279, 38] on div at bounding box center [601, 35] width 920 height 10
click at [280, 42] on icon at bounding box center [281, 44] width 8 height 8
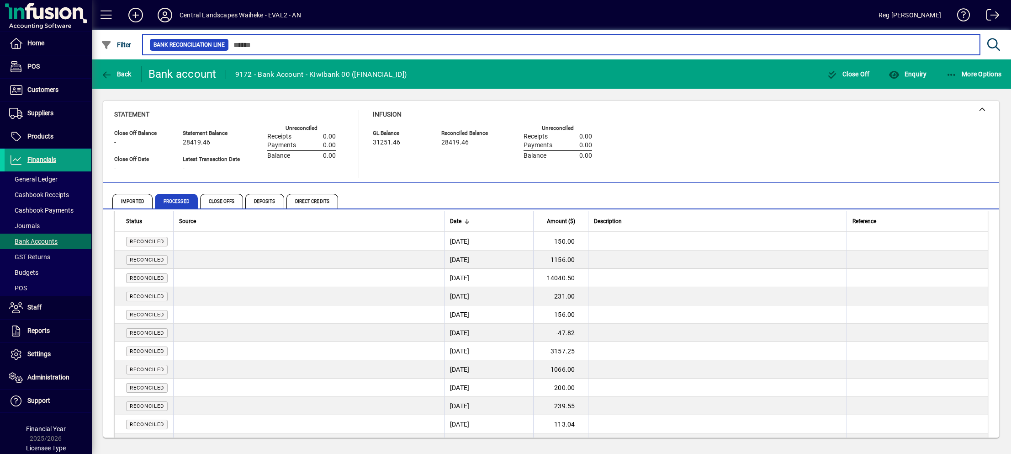
scroll to position [411, 0]
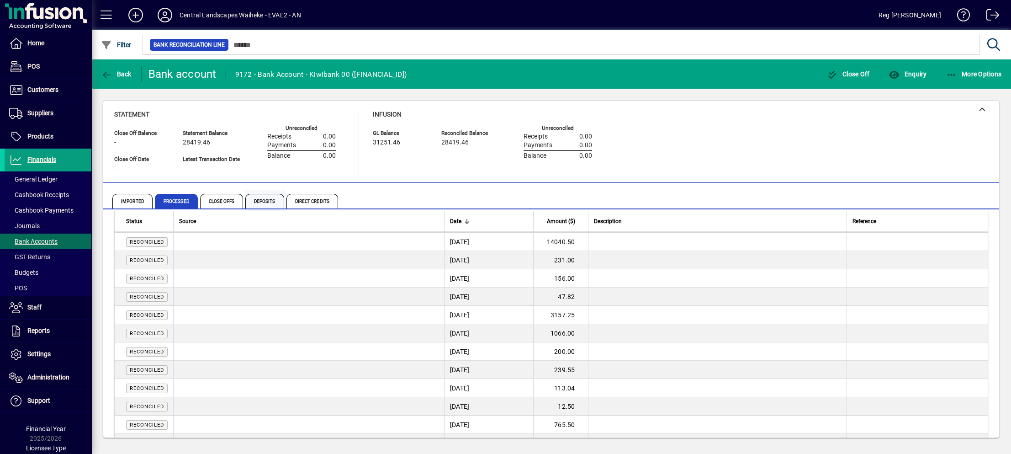
click at [257, 200] on span "Deposits" at bounding box center [264, 201] width 39 height 15
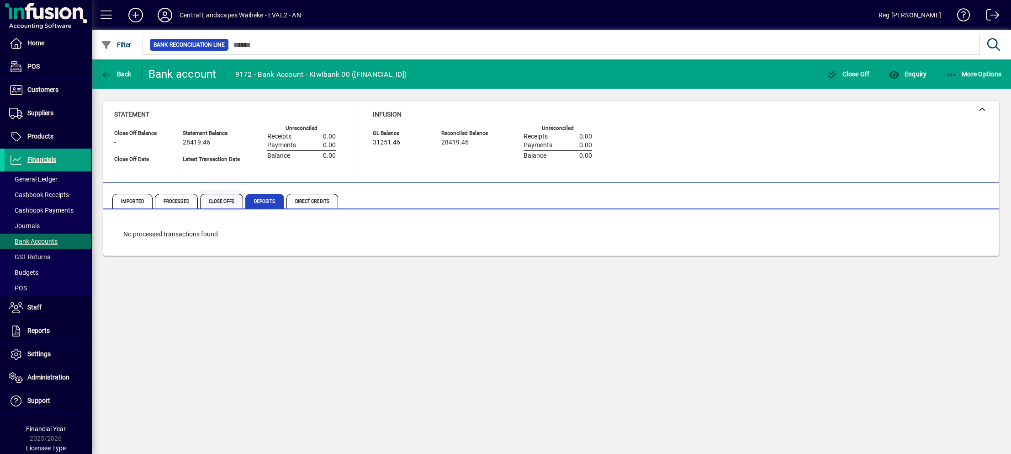
click at [219, 202] on span "Close Offs" at bounding box center [221, 201] width 43 height 15
click at [172, 202] on span "Processed" at bounding box center [176, 201] width 43 height 15
click at [137, 199] on span "Imported" at bounding box center [132, 201] width 40 height 15
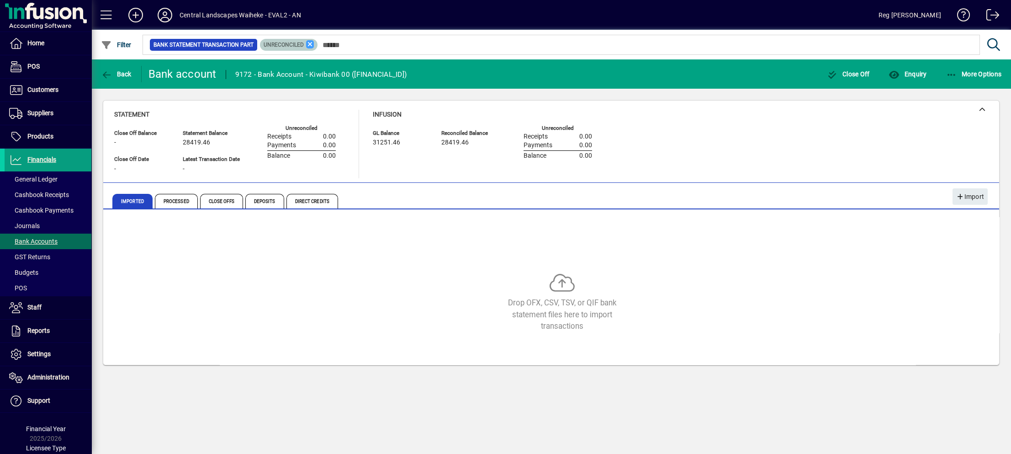
click at [307, 43] on icon at bounding box center [310, 44] width 8 height 8
click at [176, 197] on span "Processed" at bounding box center [176, 201] width 43 height 15
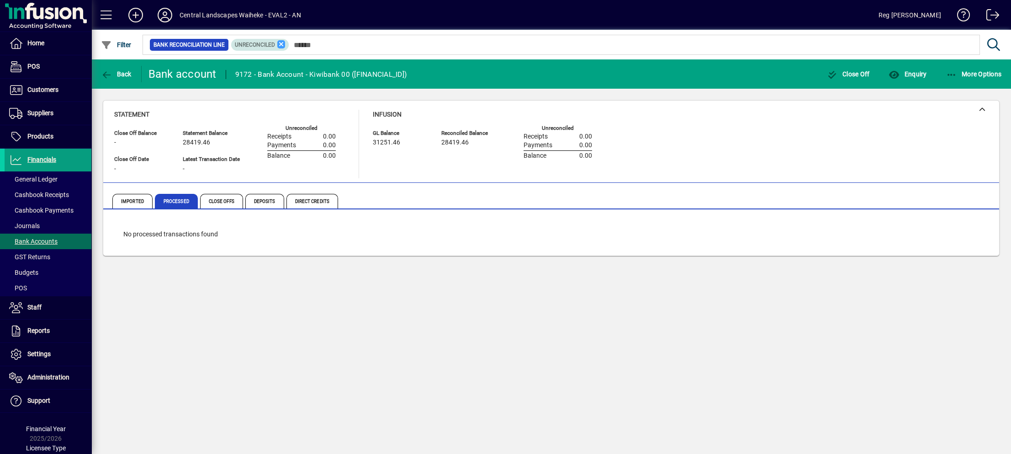
click at [282, 45] on icon at bounding box center [281, 44] width 8 height 8
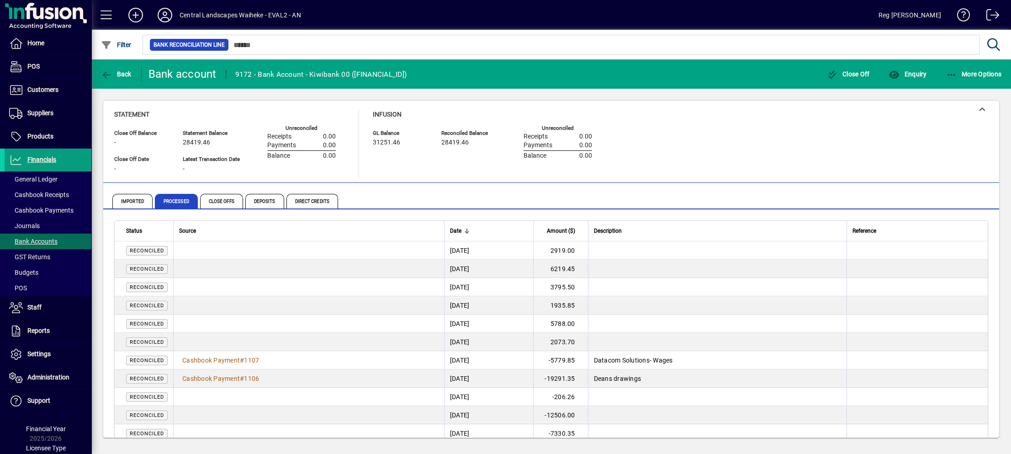
click at [463, 251] on td "[DATE]" at bounding box center [488, 250] width 89 height 18
click at [461, 250] on td "[DATE]" at bounding box center [488, 250] width 89 height 18
click at [212, 197] on span "Close Offs" at bounding box center [221, 201] width 43 height 15
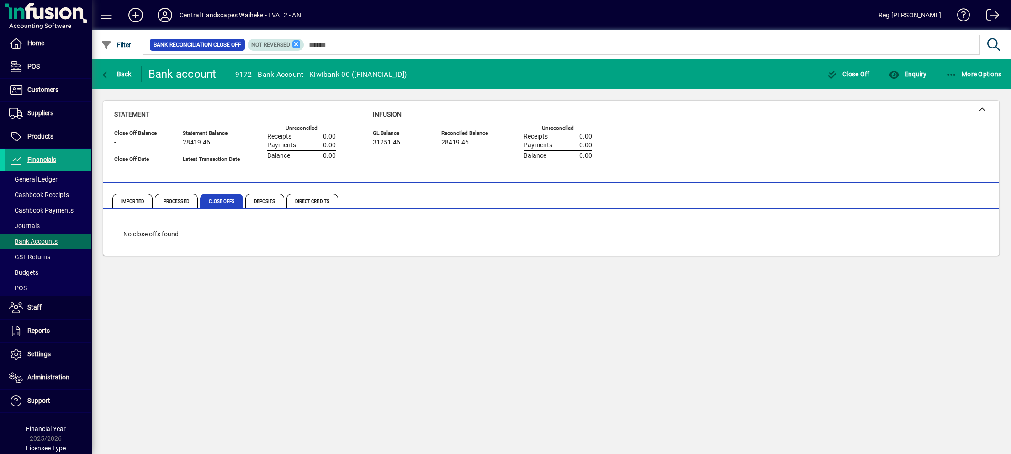
click at [297, 43] on icon at bounding box center [297, 44] width 8 height 8
click at [273, 199] on span "Deposits" at bounding box center [264, 201] width 39 height 15
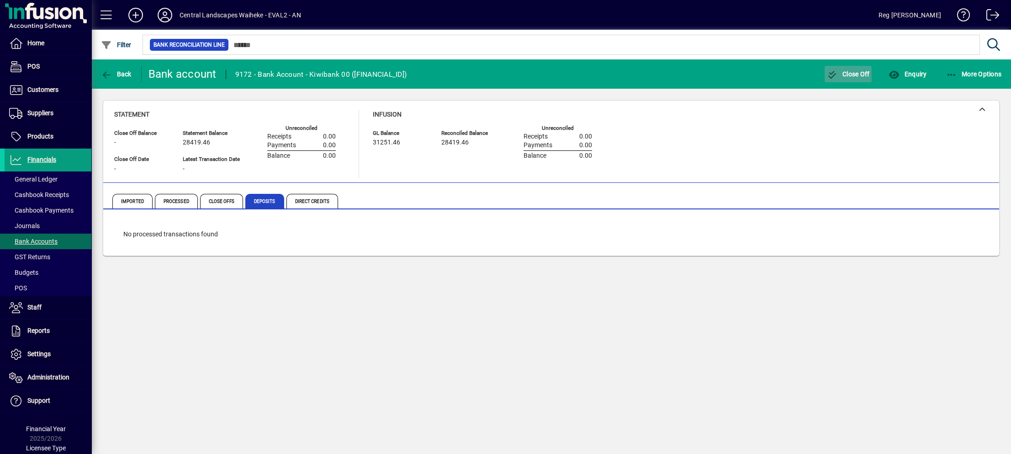
click at [861, 70] on span "Close Off" at bounding box center [848, 73] width 43 height 7
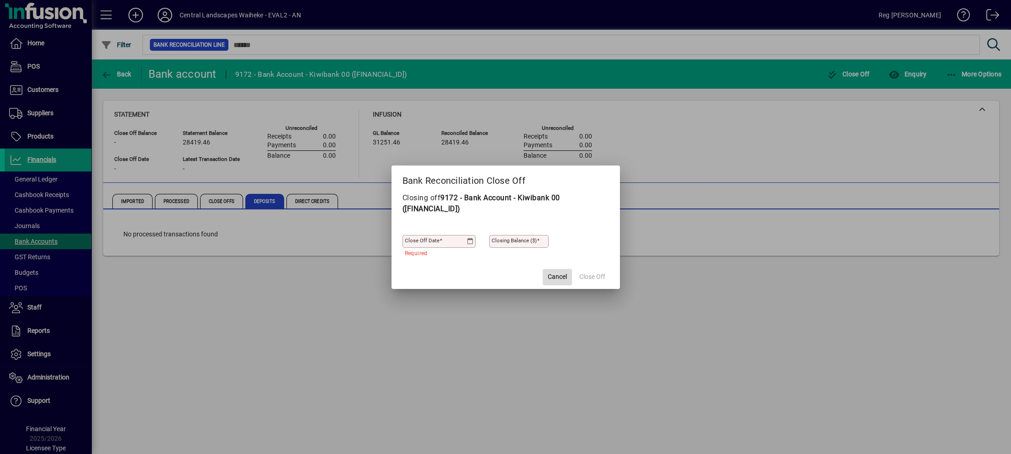
click at [548, 276] on span "Cancel" at bounding box center [557, 277] width 19 height 10
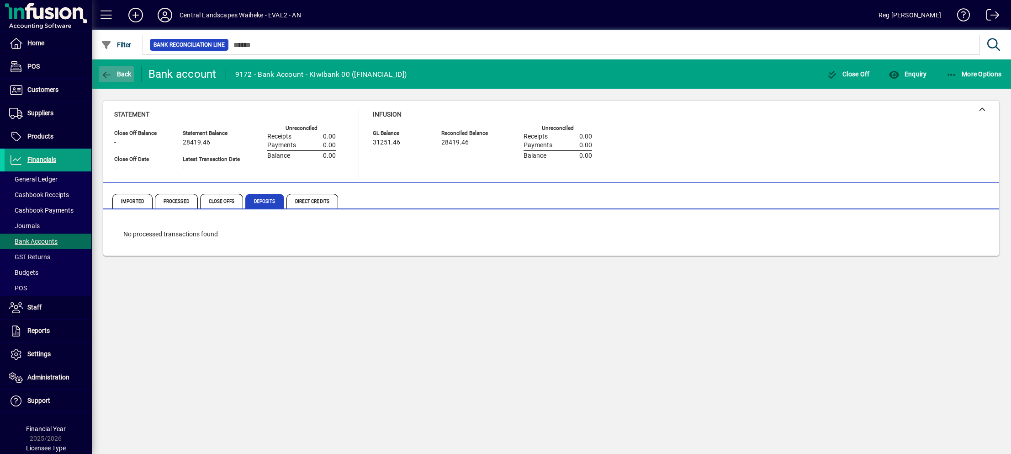
click at [115, 69] on span "button" at bounding box center [116, 74] width 35 height 22
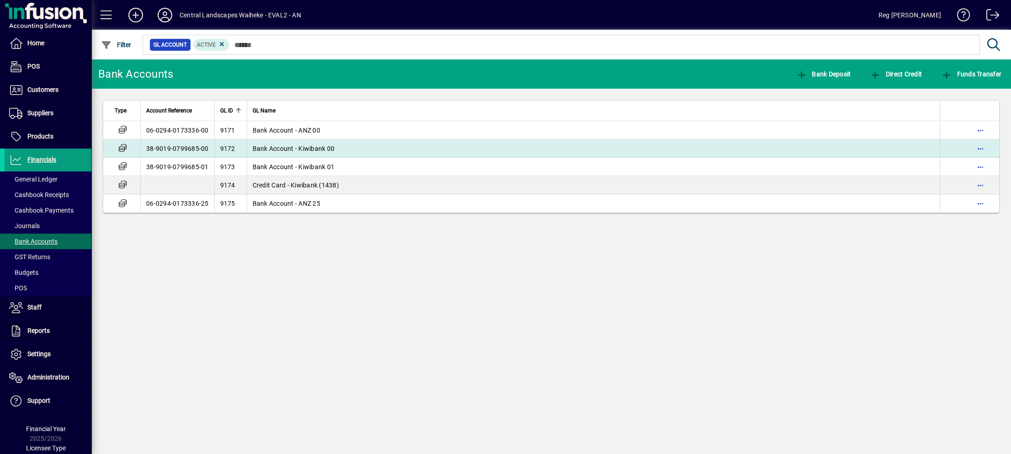
click at [283, 142] on td "Bank Account - Kiwibank 00" at bounding box center [594, 148] width 694 height 18
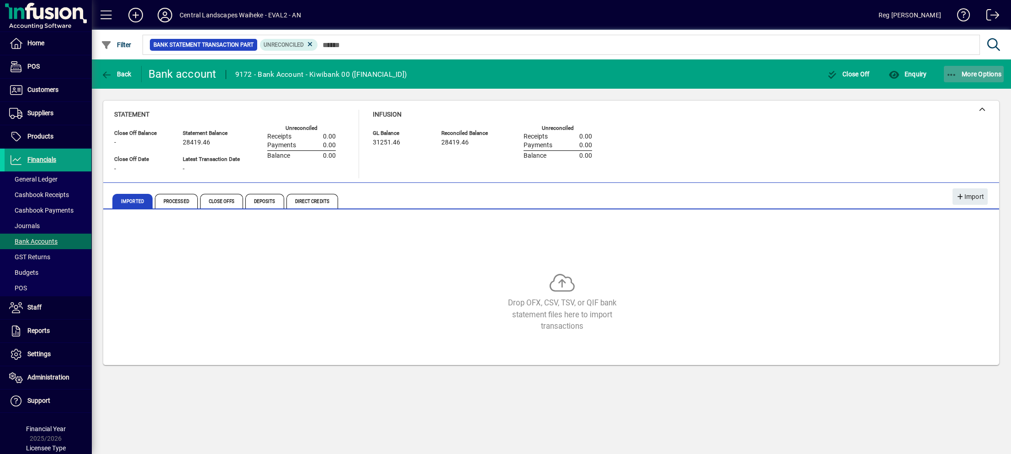
click at [955, 71] on icon "button" at bounding box center [952, 74] width 11 height 9
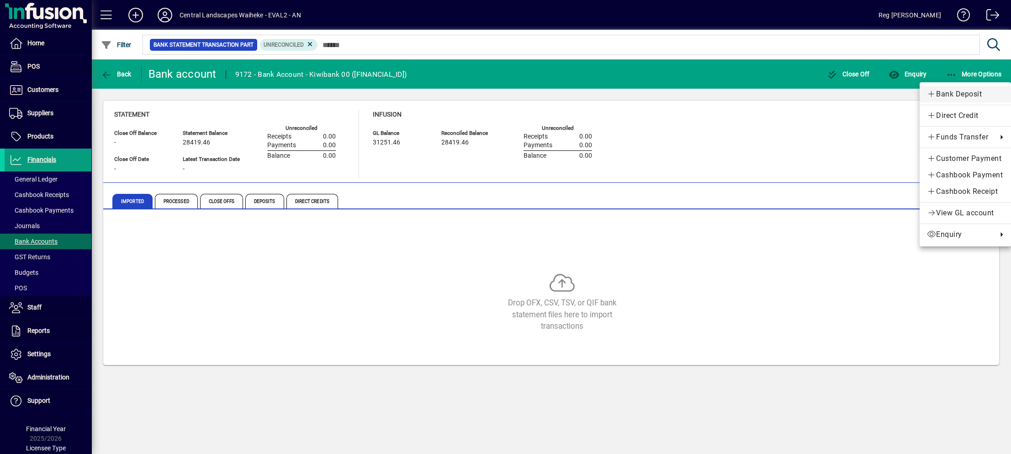
click at [960, 93] on span "Bank Deposit" at bounding box center [965, 94] width 77 height 11
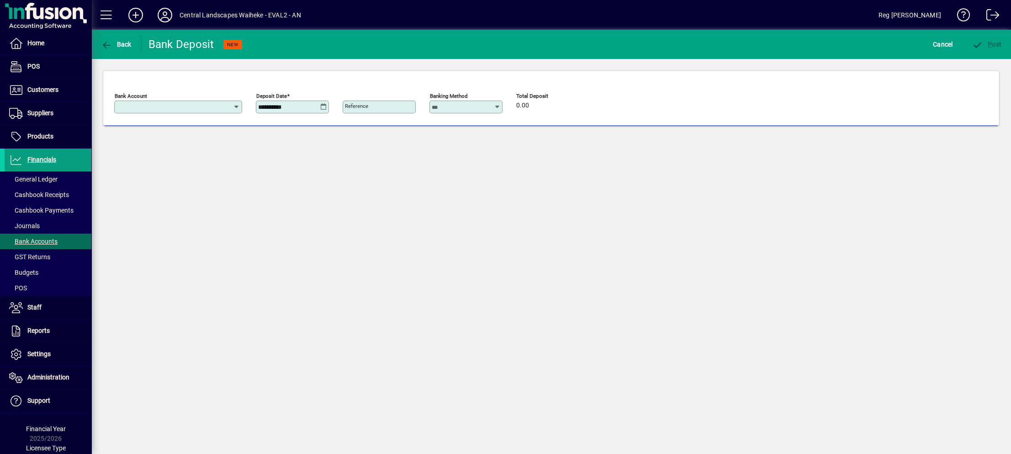
type input "**********"
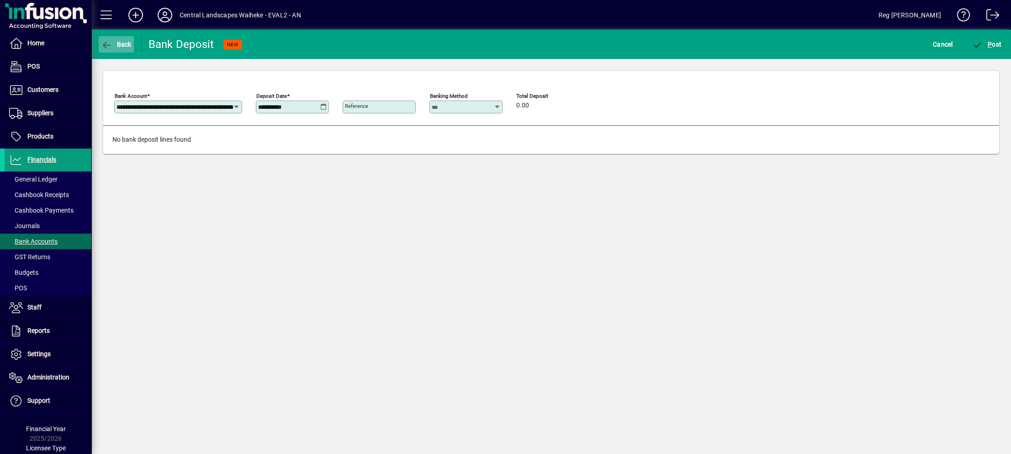
click at [124, 43] on span "Back" at bounding box center [116, 44] width 31 height 7
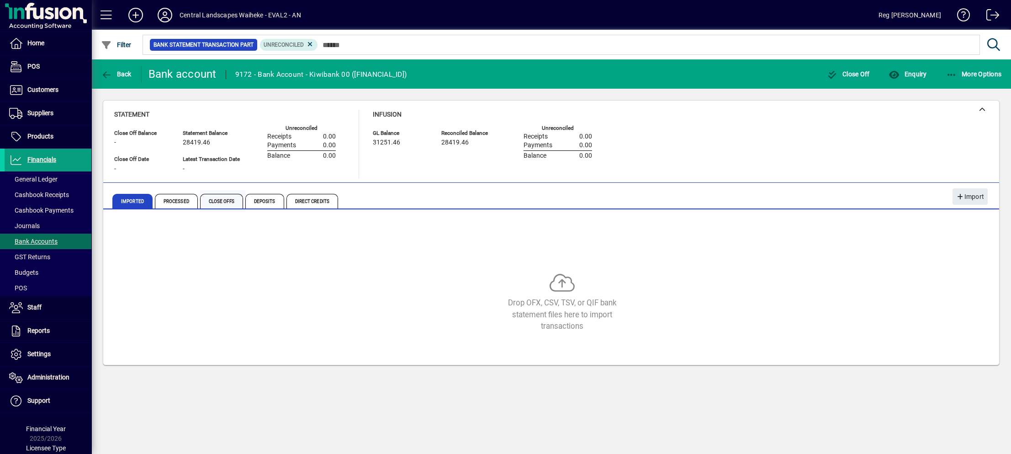
click at [216, 195] on span "Close Offs" at bounding box center [221, 201] width 43 height 15
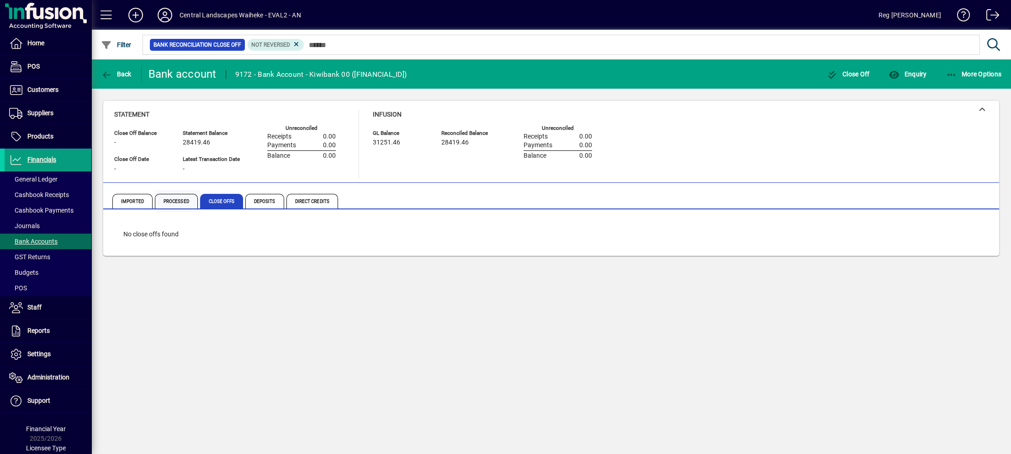
click at [177, 198] on span "Processed" at bounding box center [176, 201] width 43 height 15
click at [279, 43] on icon at bounding box center [281, 44] width 8 height 8
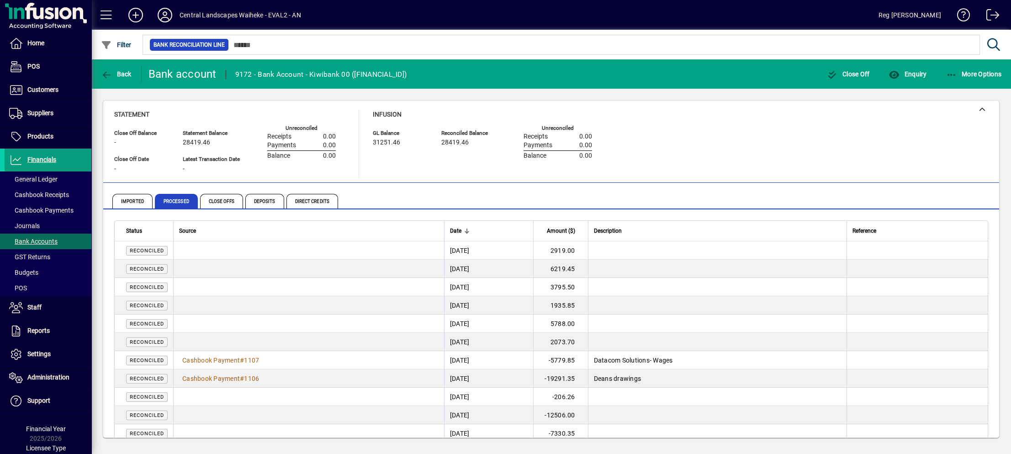
click at [448, 246] on td "[DATE]" at bounding box center [488, 250] width 89 height 18
click at [575, 247] on td "2919.00" at bounding box center [560, 250] width 55 height 18
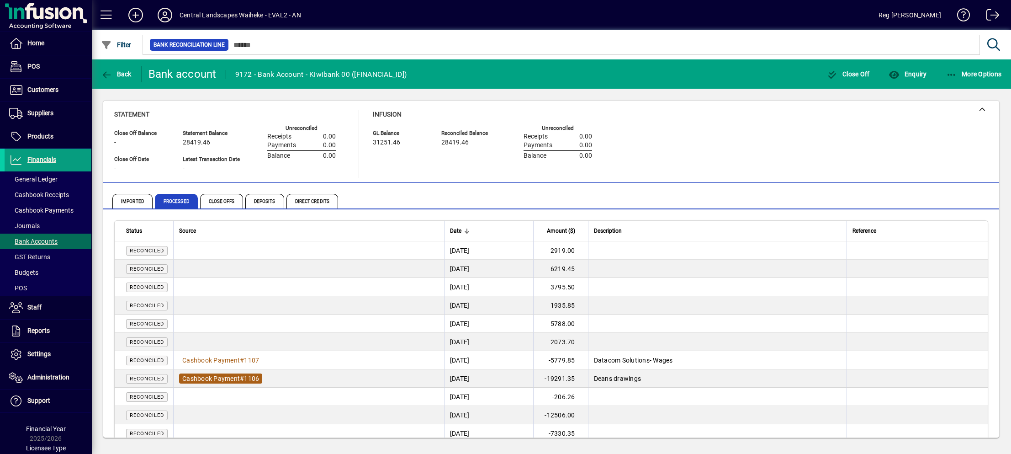
click at [228, 375] on span "Cashbook Payment" at bounding box center [211, 378] width 58 height 7
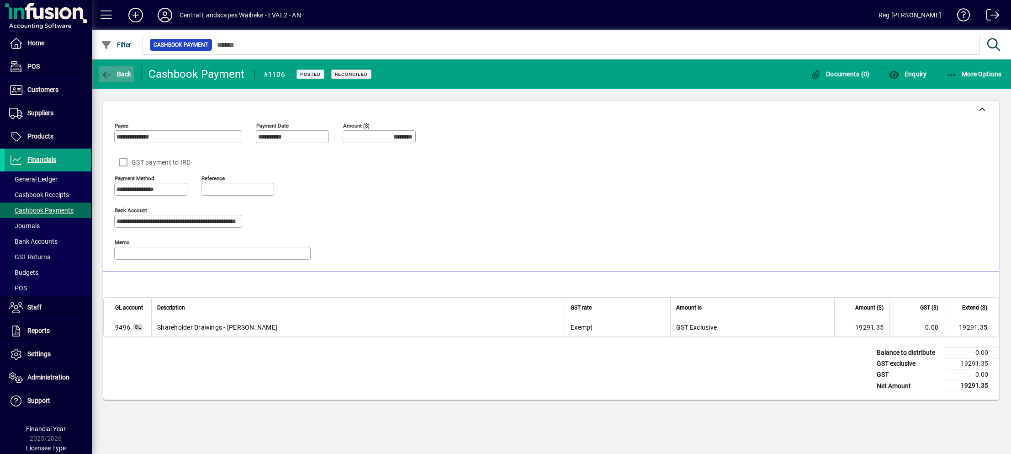
click at [112, 73] on icon "button" at bounding box center [106, 74] width 11 height 9
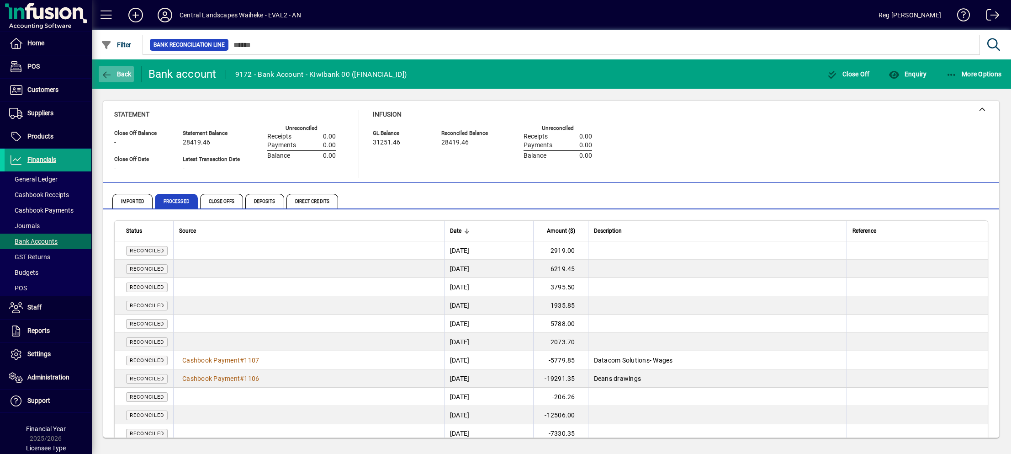
click at [127, 70] on span "Back" at bounding box center [116, 73] width 31 height 7
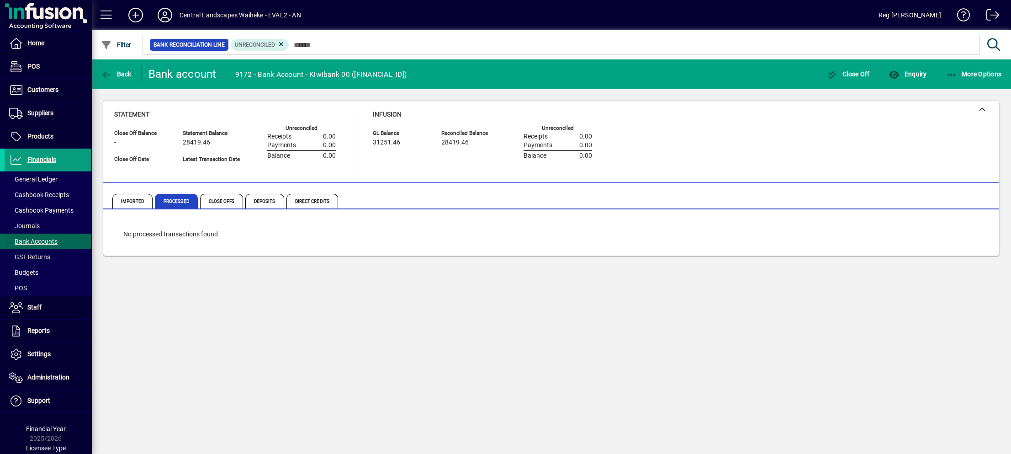
click at [30, 235] on span at bounding box center [48, 241] width 87 height 22
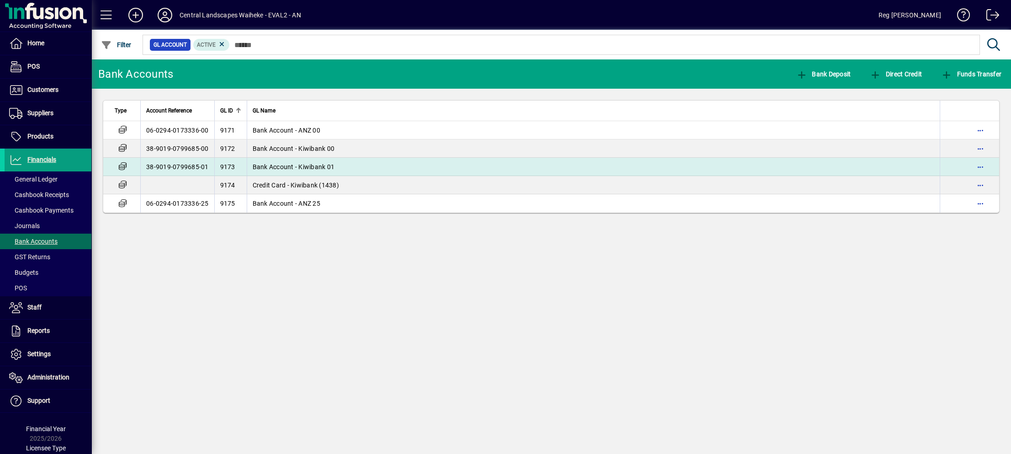
click at [309, 164] on span "Bank Account - Kiwibank 01" at bounding box center [294, 166] width 82 height 7
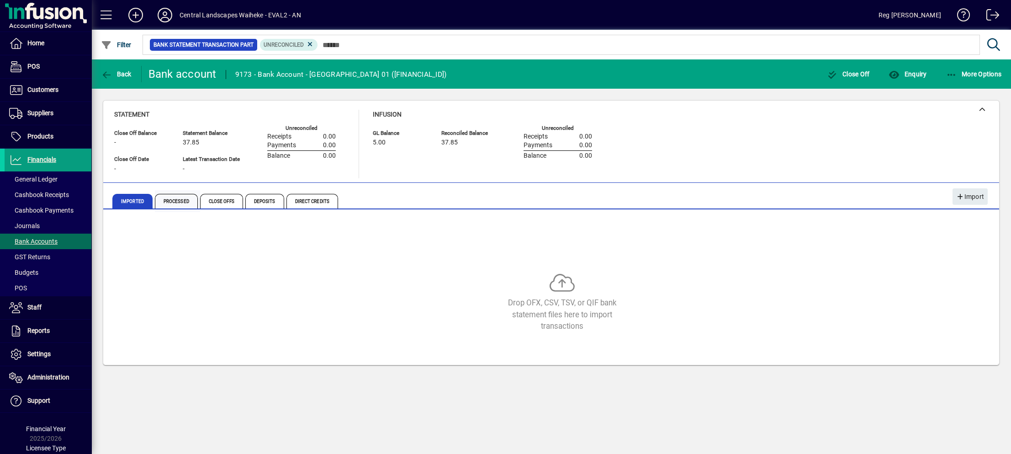
click at [176, 195] on span "Processed" at bounding box center [176, 201] width 43 height 15
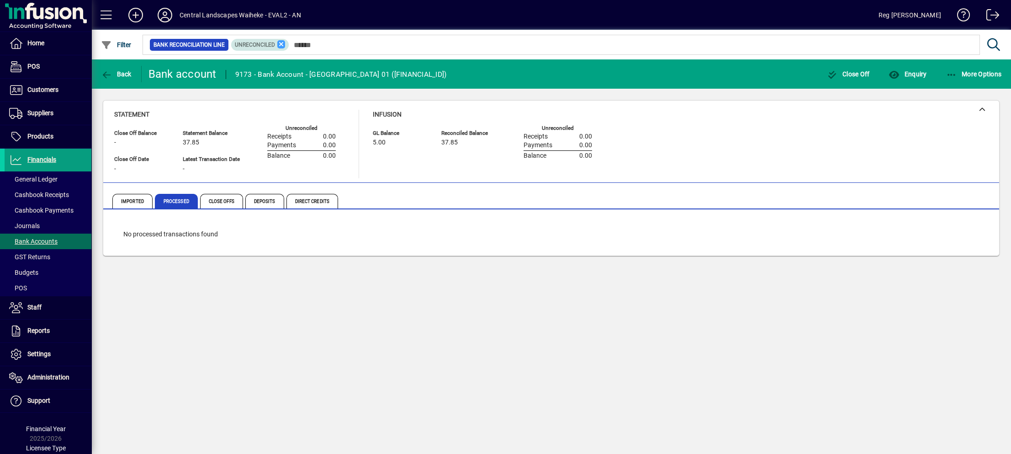
click at [280, 43] on icon at bounding box center [281, 44] width 8 height 8
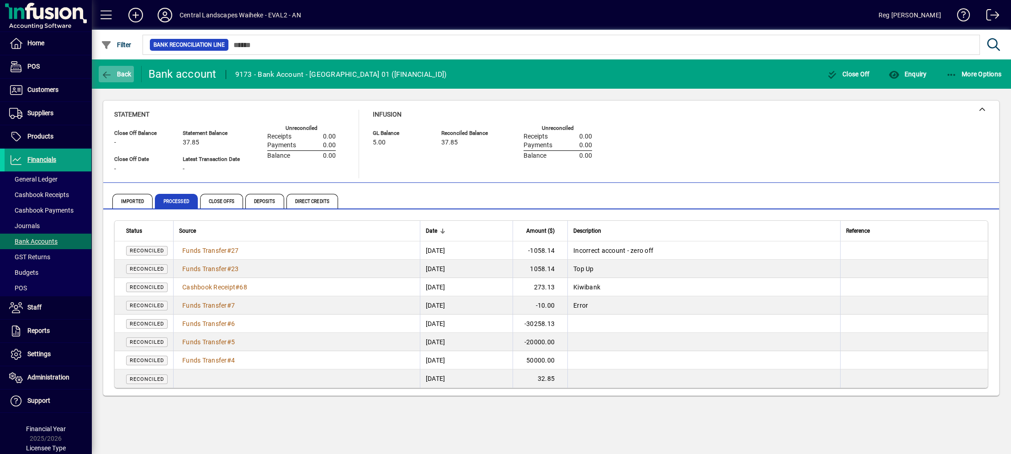
click at [112, 71] on icon "button" at bounding box center [106, 74] width 11 height 9
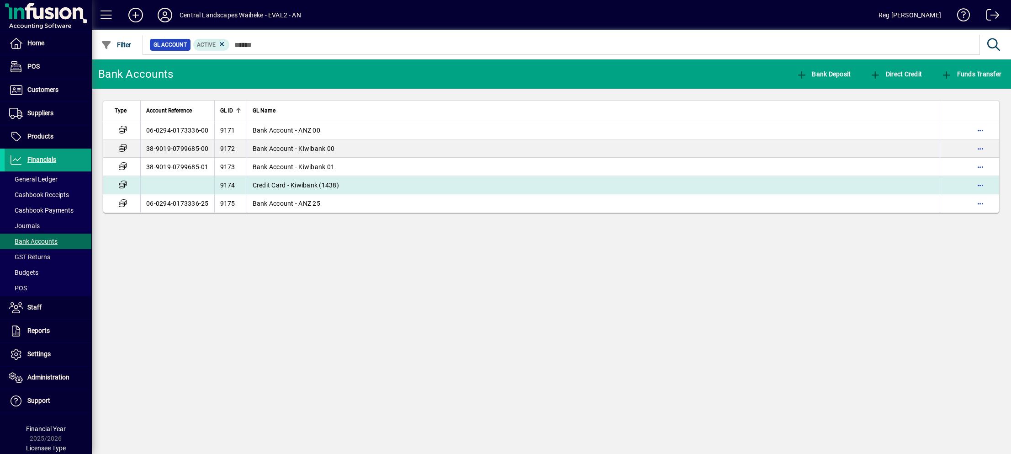
click at [285, 178] on td "Credit Card - Kiwibank (1438)" at bounding box center [594, 185] width 694 height 18
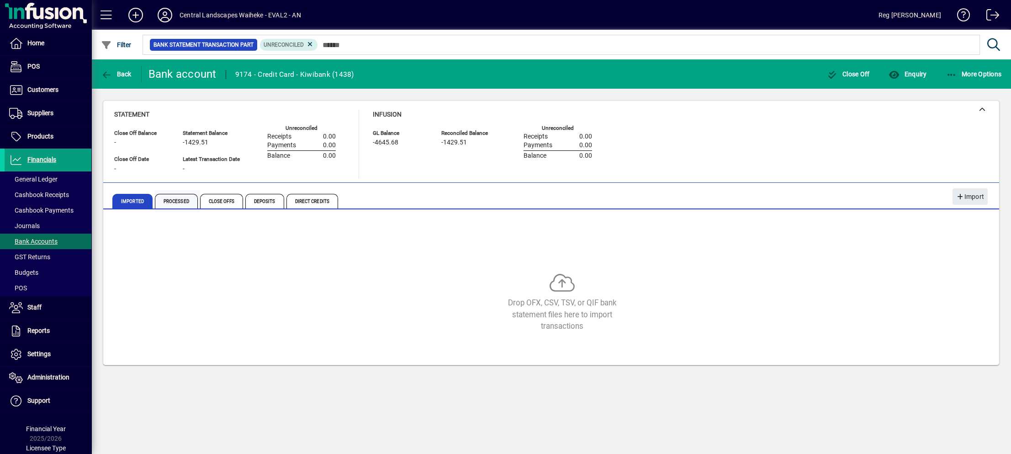
click at [170, 198] on span "Processed" at bounding box center [176, 201] width 43 height 15
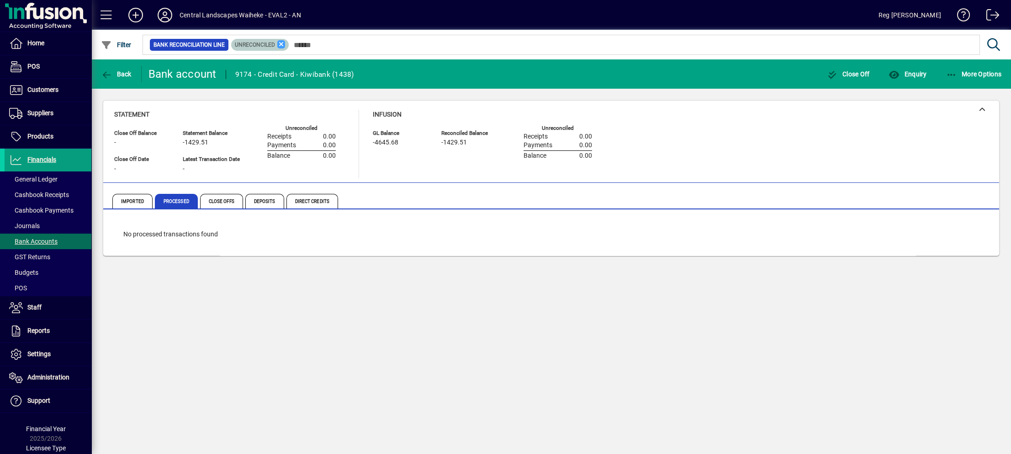
click at [282, 43] on icon at bounding box center [281, 44] width 8 height 8
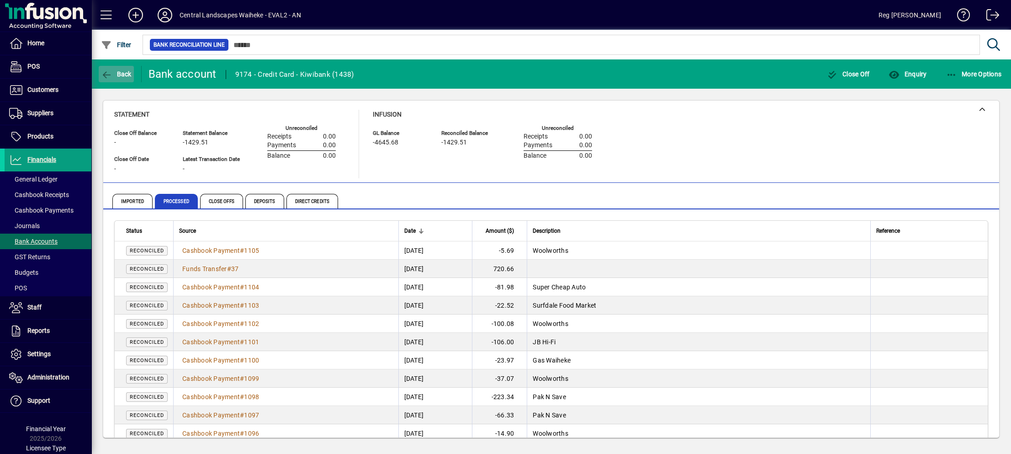
click at [118, 69] on span "button" at bounding box center [116, 74] width 35 height 22
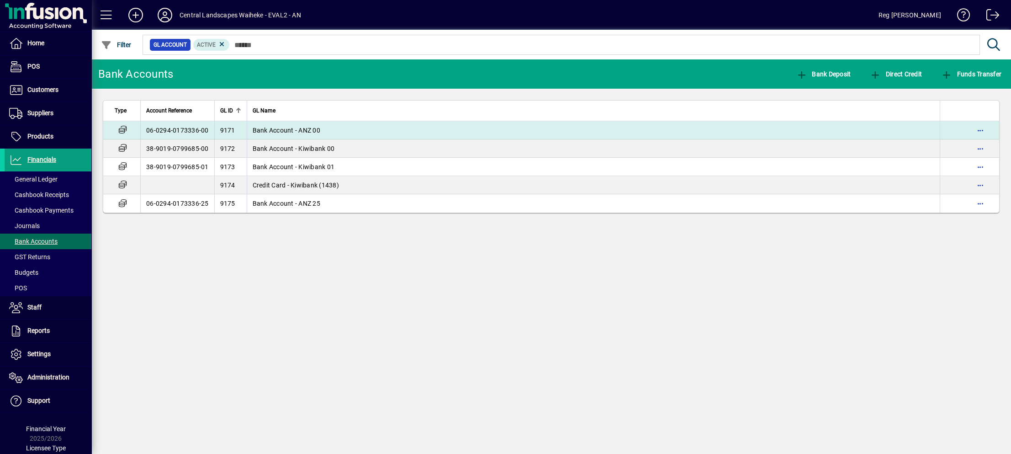
click at [283, 129] on span "Bank Account - ANZ 00" at bounding box center [287, 130] width 68 height 7
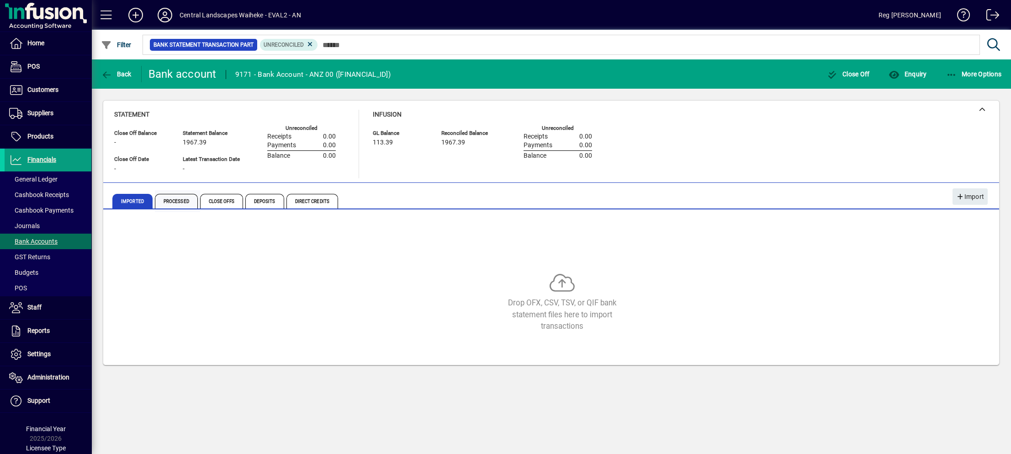
click at [167, 197] on span "Processed" at bounding box center [176, 201] width 43 height 15
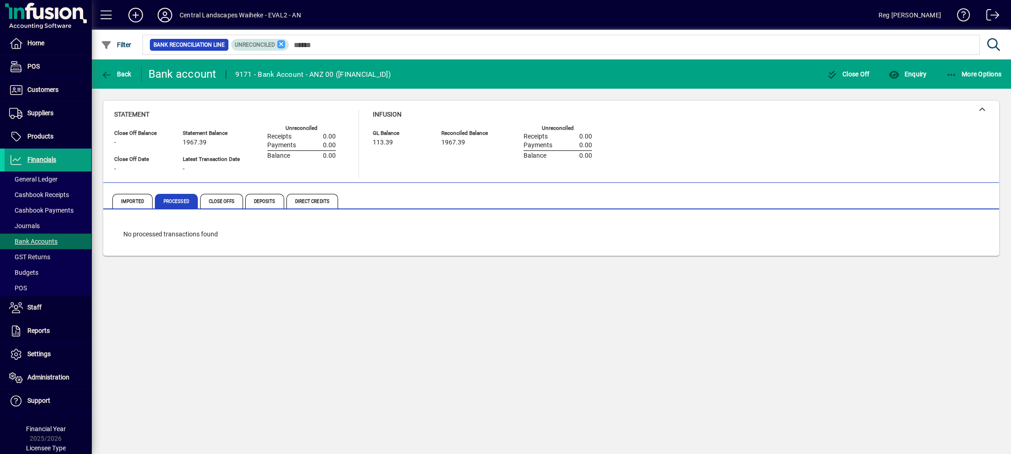
click at [279, 44] on icon at bounding box center [281, 44] width 8 height 8
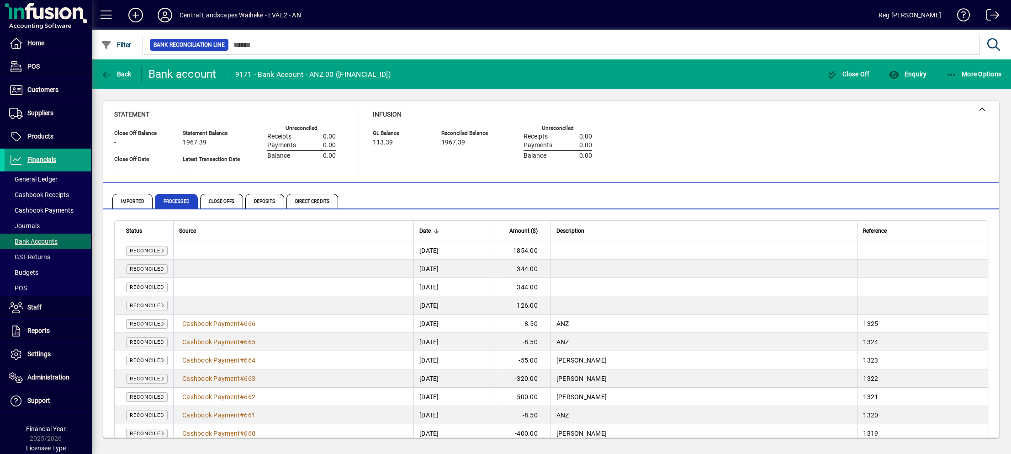
click at [430, 249] on td "[DATE]" at bounding box center [455, 250] width 82 height 18
click at [909, 70] on span "Enquiry" at bounding box center [908, 73] width 38 height 7
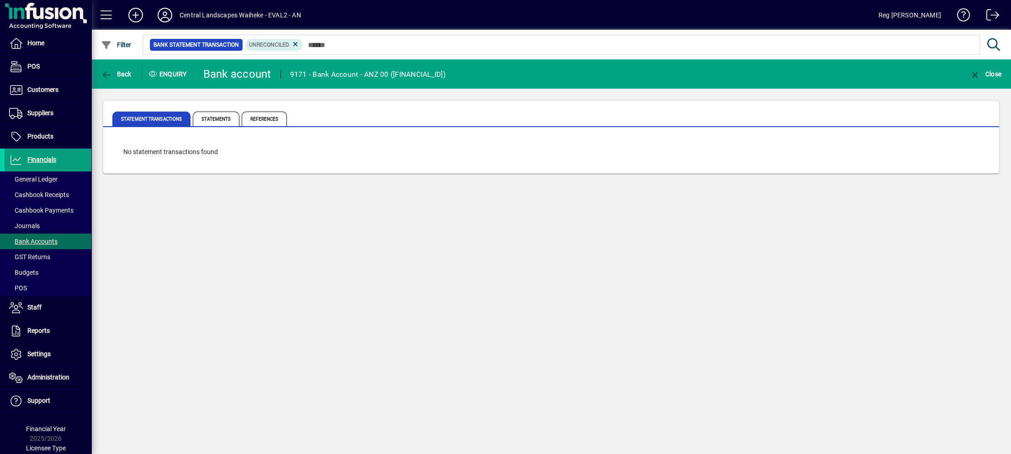
click at [290, 37] on div at bounding box center [601, 35] width 920 height 10
click at [293, 45] on icon at bounding box center [296, 44] width 8 height 8
click at [210, 120] on span "Statements" at bounding box center [216, 119] width 47 height 15
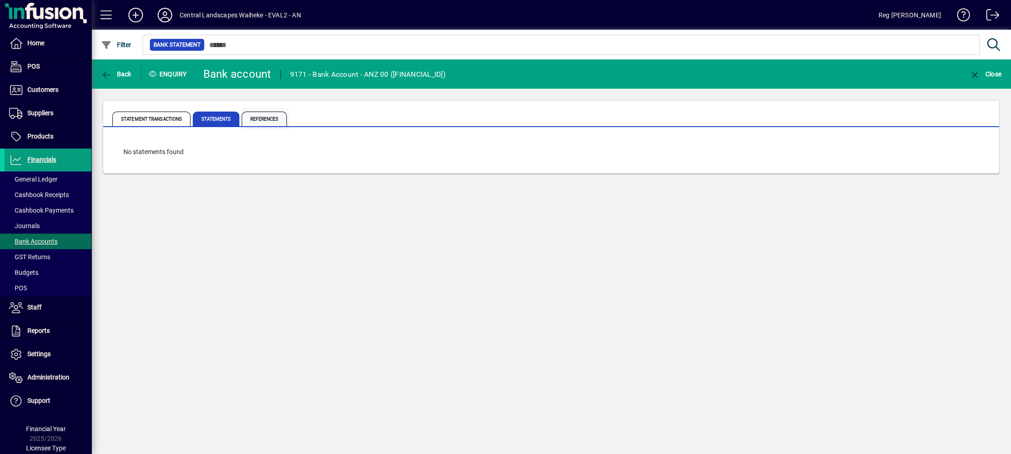
click at [261, 118] on span "References" at bounding box center [264, 119] width 45 height 15
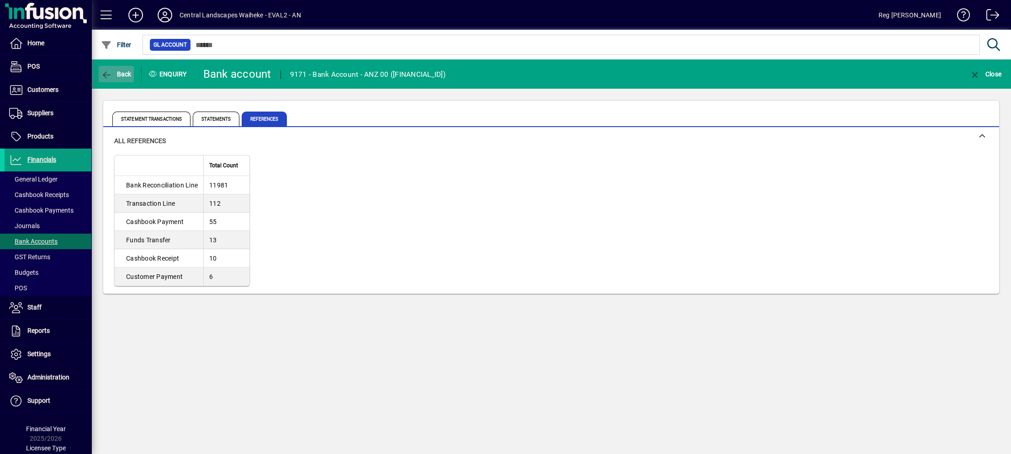
click at [117, 75] on span "Back" at bounding box center [116, 73] width 31 height 7
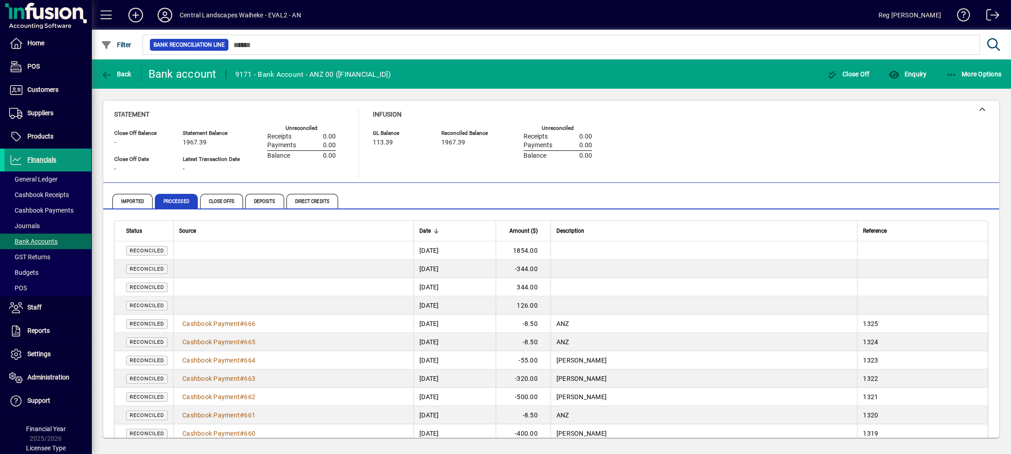
click at [42, 160] on span "Financials" at bounding box center [41, 159] width 29 height 7
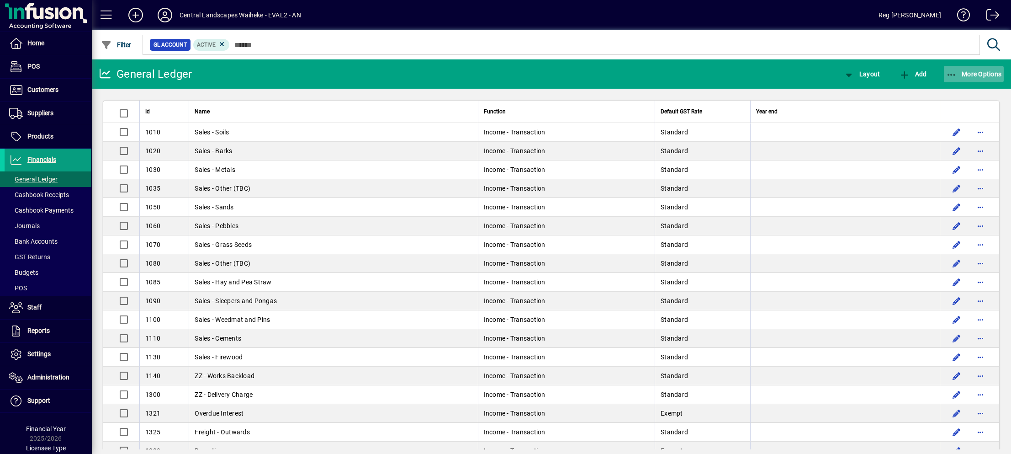
click at [959, 73] on span "More Options" at bounding box center [975, 73] width 56 height 7
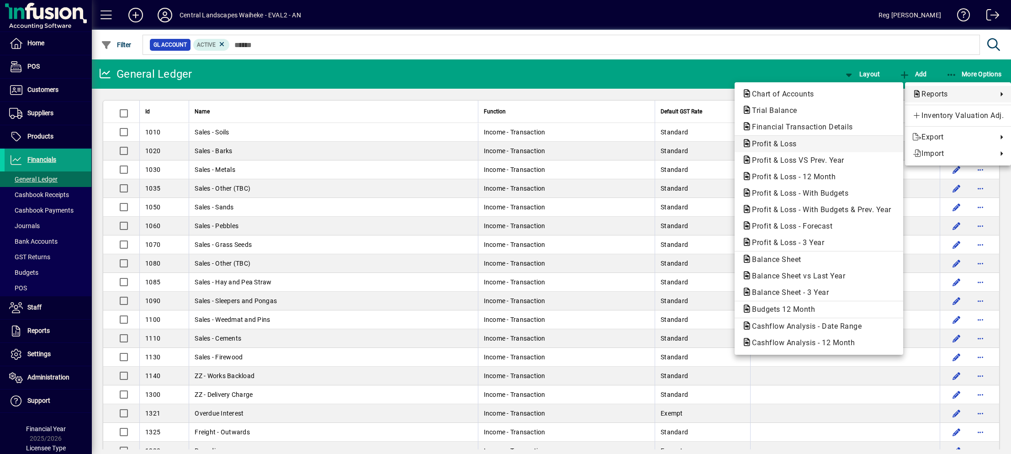
click at [768, 140] on span "Profit & Loss" at bounding box center [771, 143] width 59 height 9
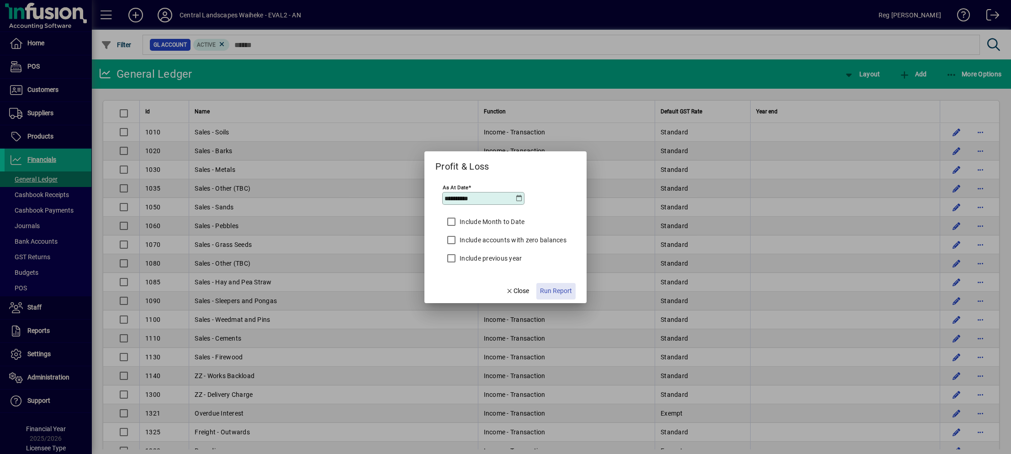
click at [549, 288] on span "Run Report" at bounding box center [556, 291] width 32 height 10
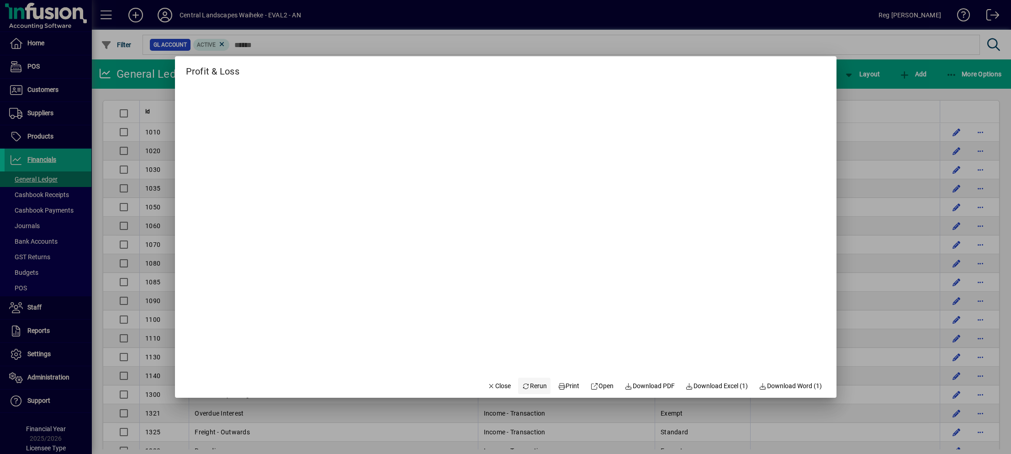
click at [522, 385] on icon at bounding box center [526, 386] width 8 height 6
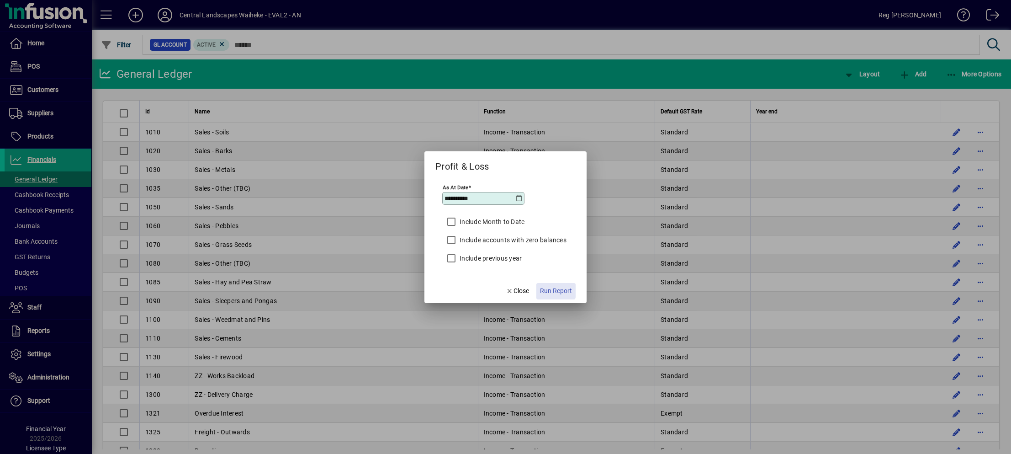
click at [554, 291] on span "Run Report" at bounding box center [556, 291] width 32 height 10
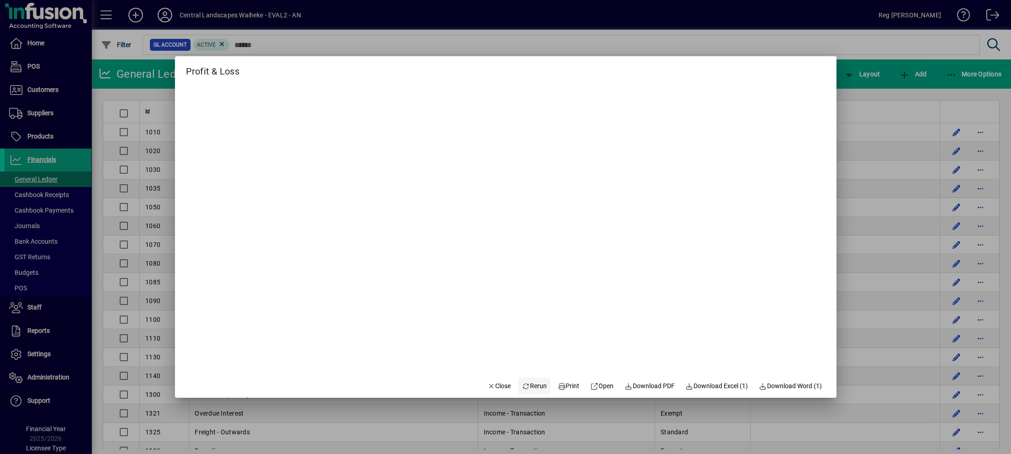
click at [524, 381] on span "Rerun" at bounding box center [534, 386] width 25 height 10
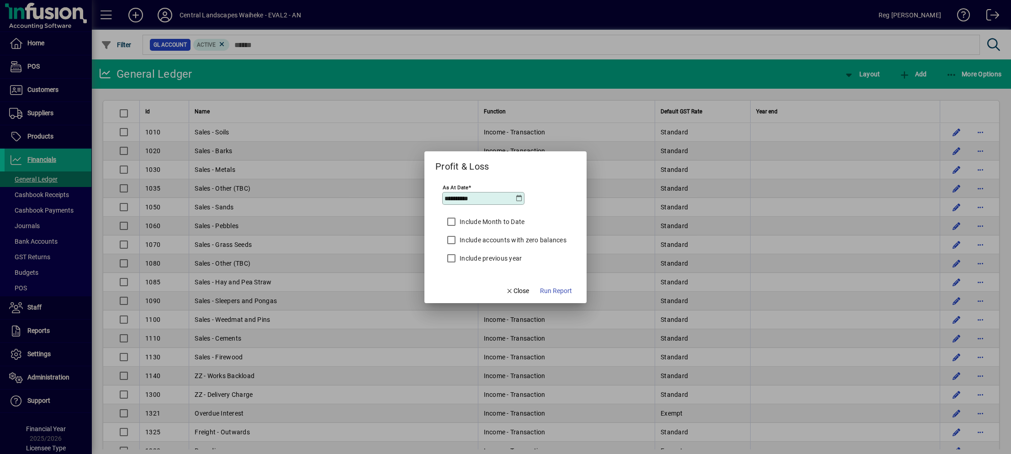
click at [520, 198] on icon at bounding box center [519, 198] width 7 height 7
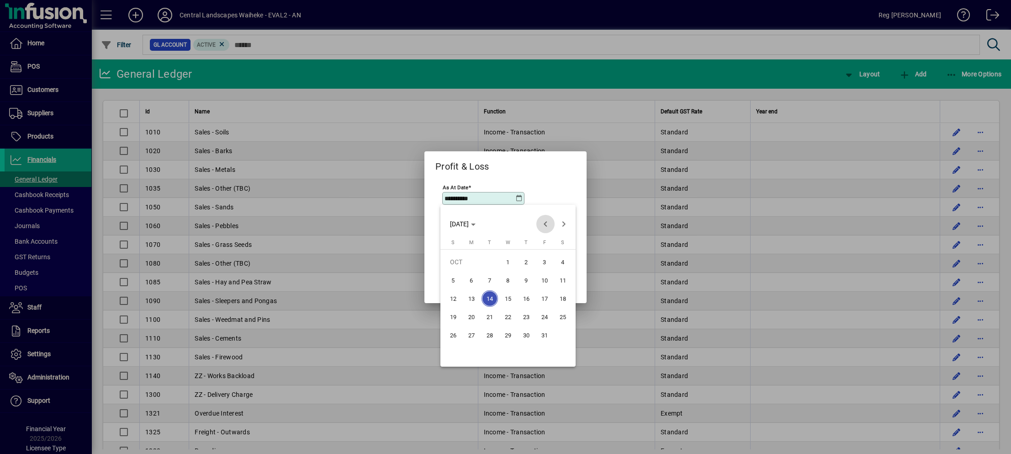
click at [545, 224] on span "Previous month" at bounding box center [546, 224] width 18 height 18
click at [488, 350] on span "30" at bounding box center [490, 353] width 16 height 16
type input "**********"
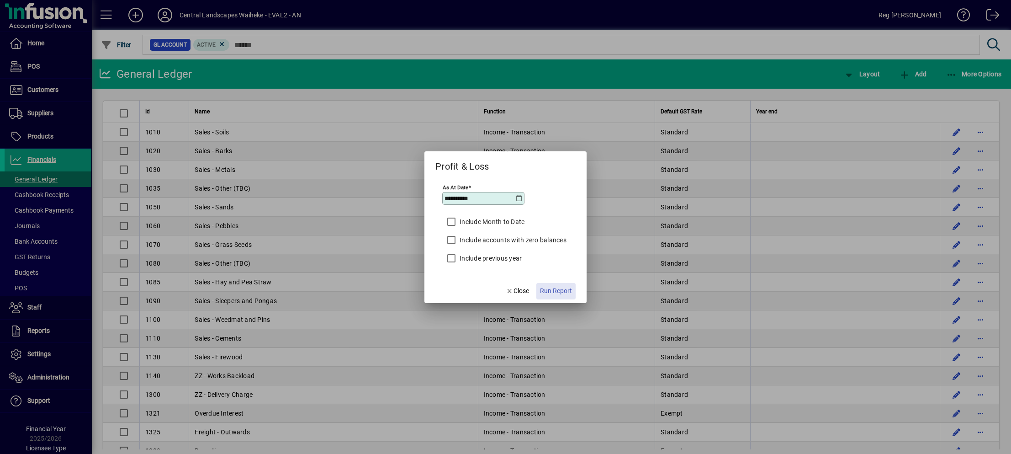
click at [559, 288] on span "Run Report" at bounding box center [556, 291] width 32 height 10
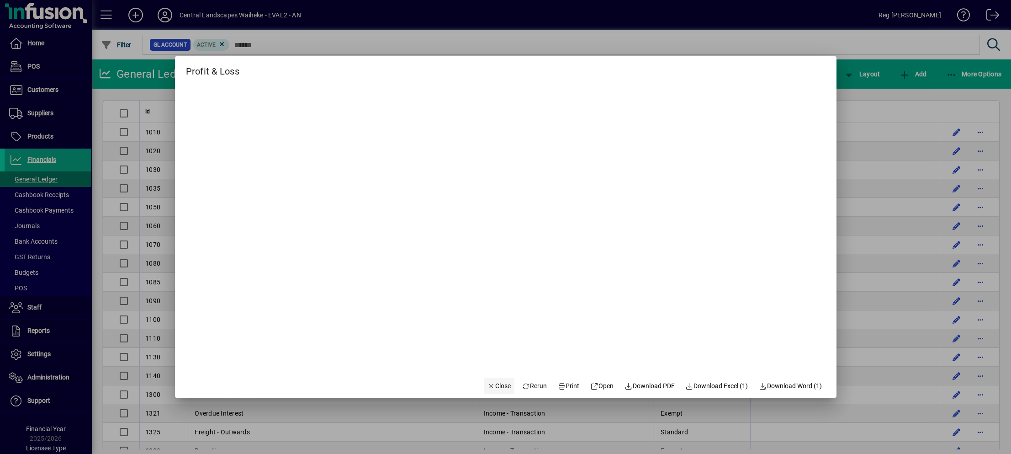
click at [489, 382] on span "Close" at bounding box center [500, 386] width 24 height 10
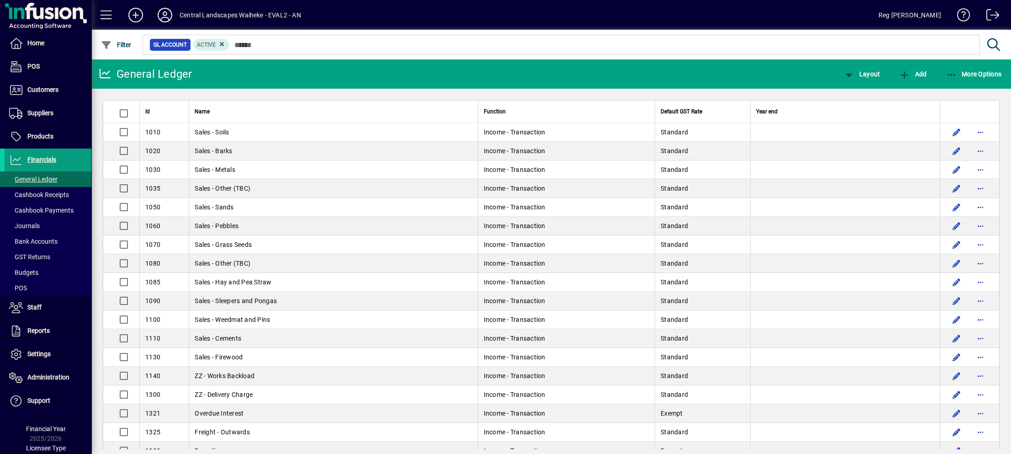
click at [160, 11] on icon at bounding box center [165, 15] width 18 height 15
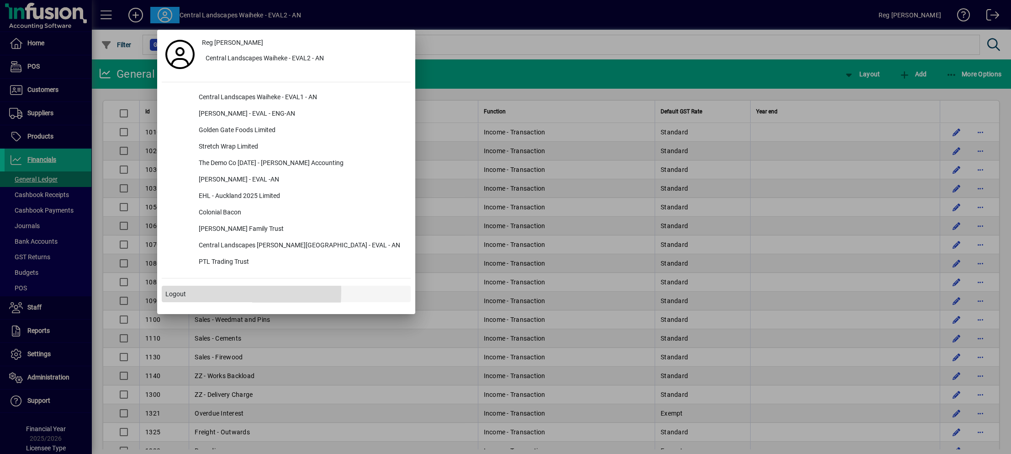
click at [181, 291] on span "Logout" at bounding box center [175, 294] width 21 height 10
